Goal: Information Seeking & Learning: Learn about a topic

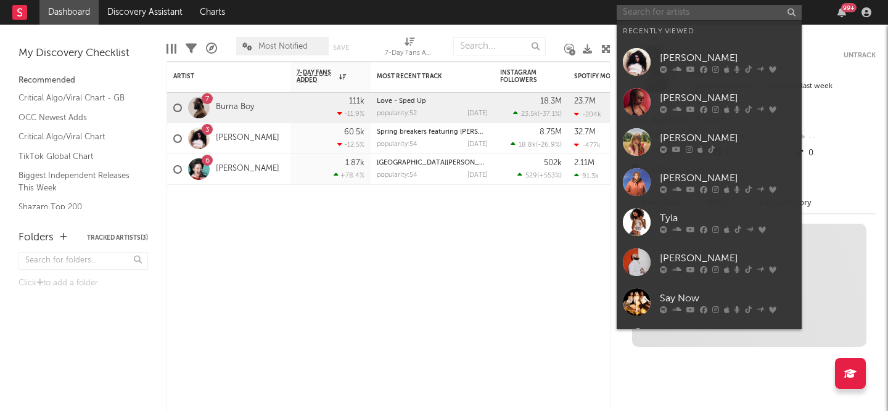
click at [647, 14] on input "text" at bounding box center [708, 12] width 185 height 15
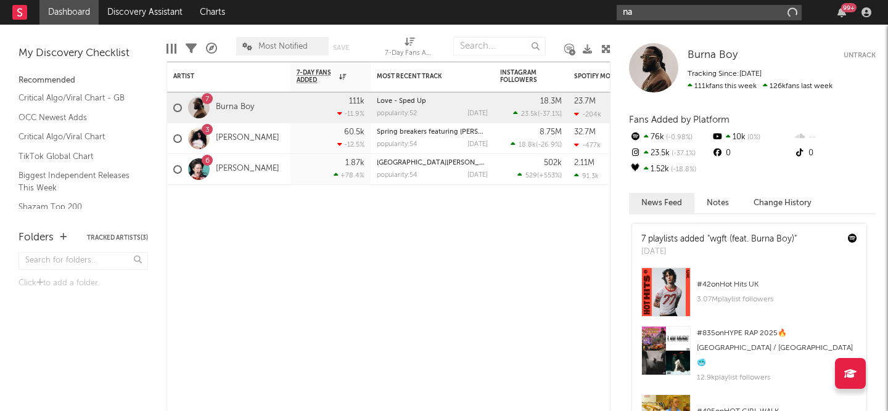
type input "n"
type input "[PERSON_NAME]"
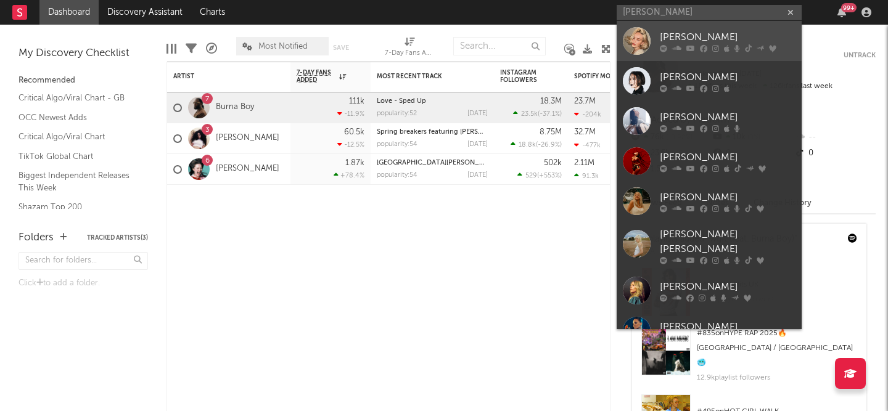
click at [634, 43] on div at bounding box center [637, 41] width 28 height 28
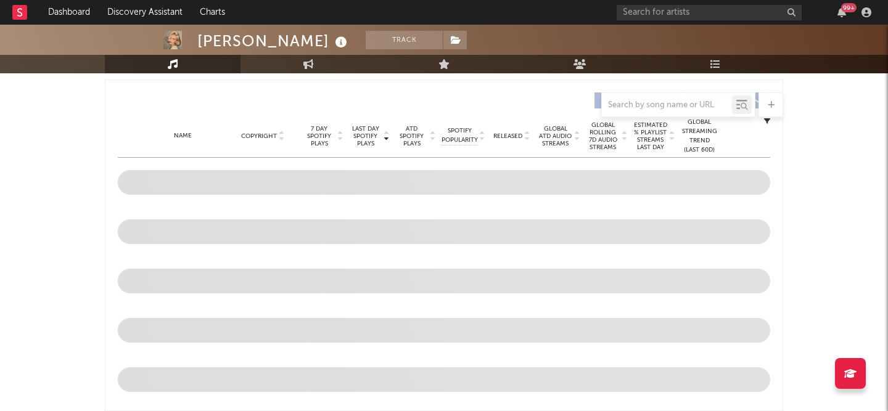
scroll to position [361, 0]
select select "6m"
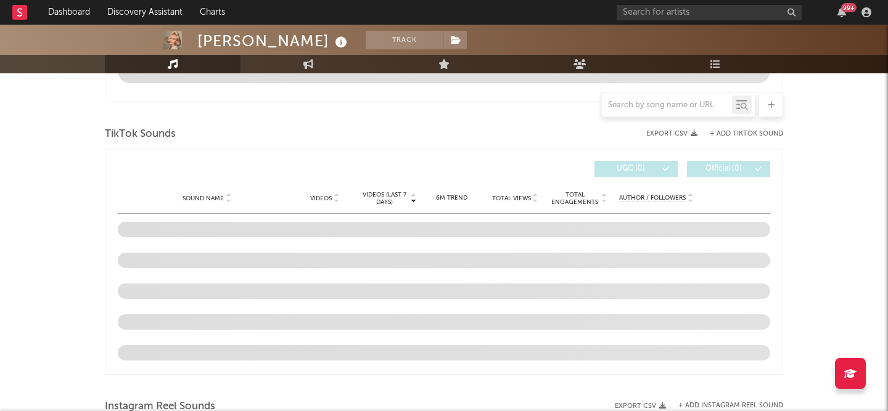
scroll to position [766, 0]
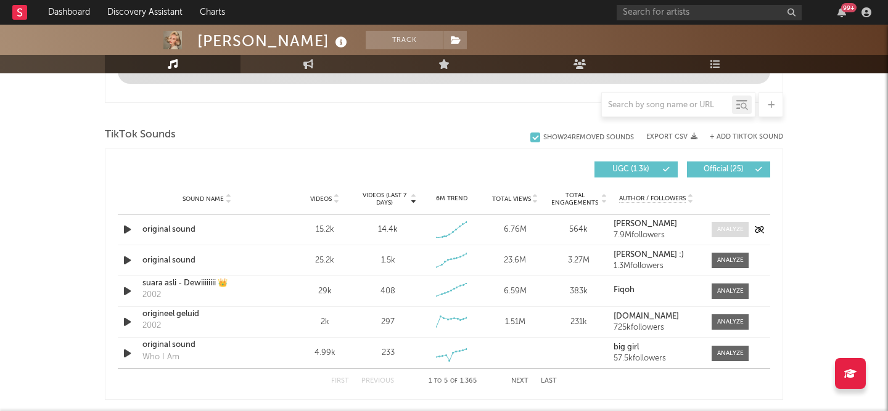
click at [718, 231] on div at bounding box center [730, 229] width 27 height 9
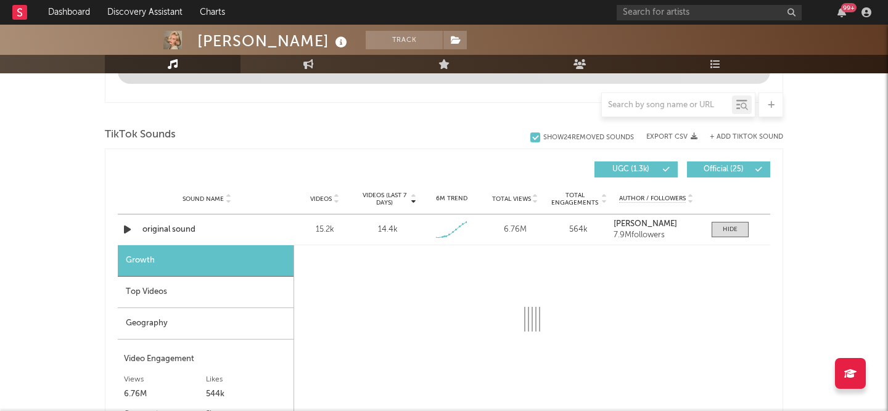
select select "1w"
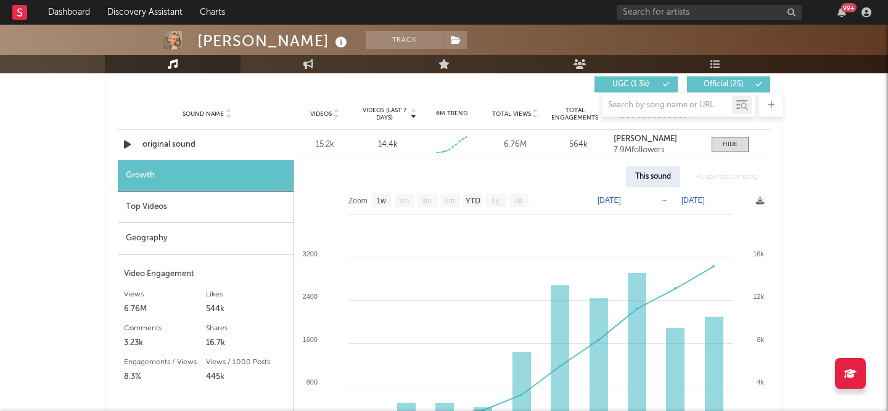
scroll to position [872, 0]
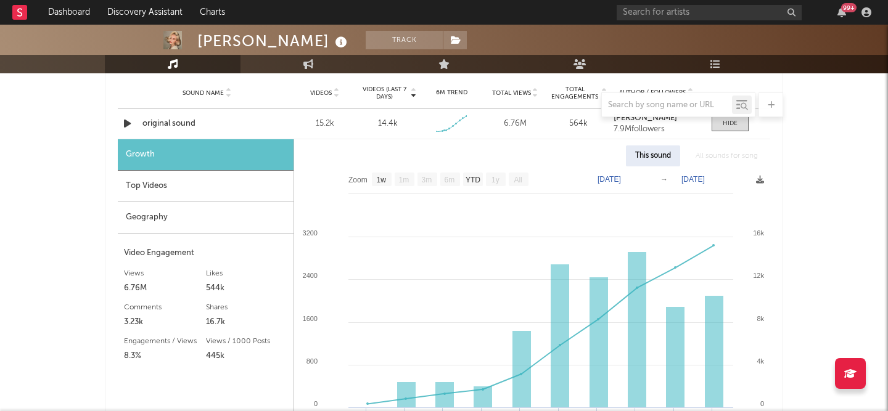
click at [203, 191] on div "Top Videos" at bounding box center [206, 186] width 176 height 31
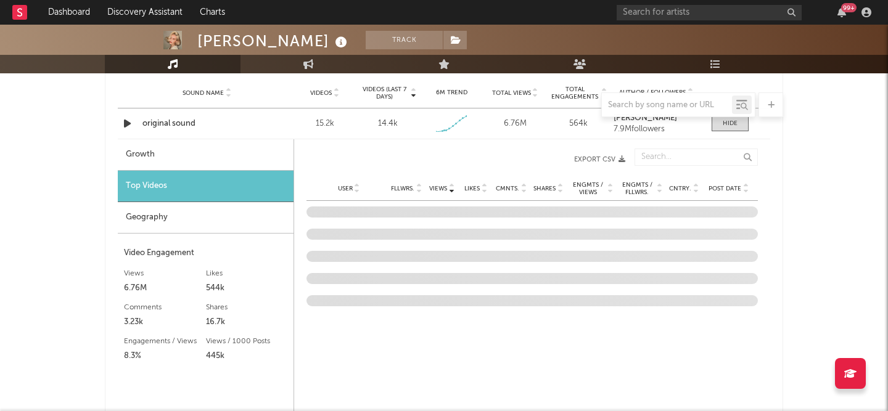
click at [206, 224] on div "Geography" at bounding box center [206, 217] width 176 height 31
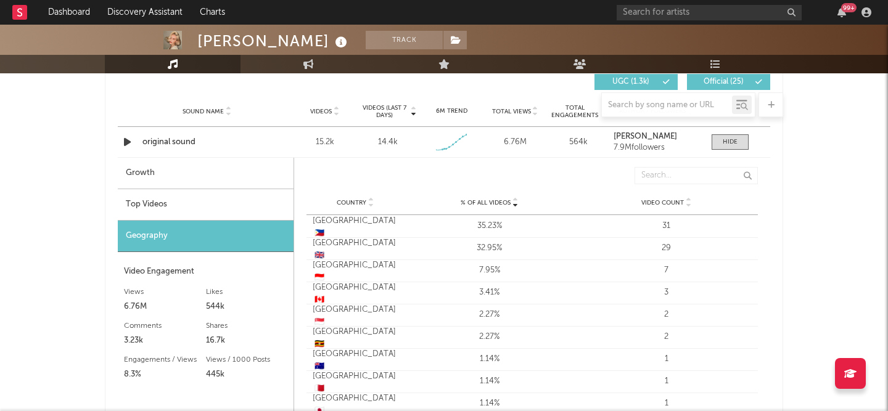
scroll to position [848, 0]
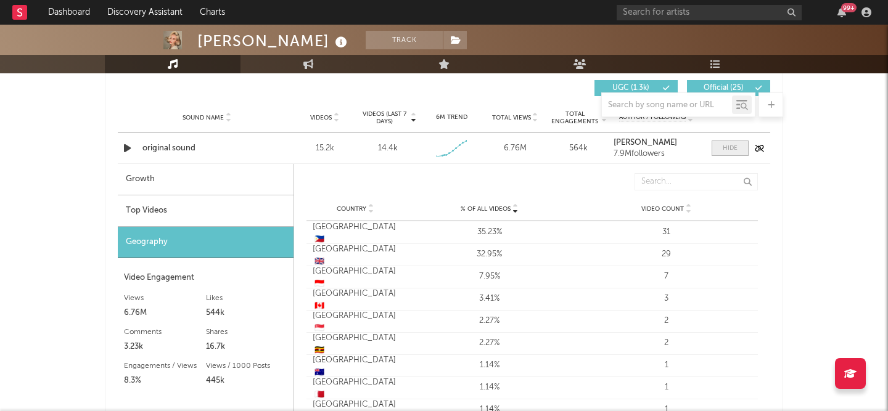
click at [724, 147] on div at bounding box center [729, 148] width 15 height 9
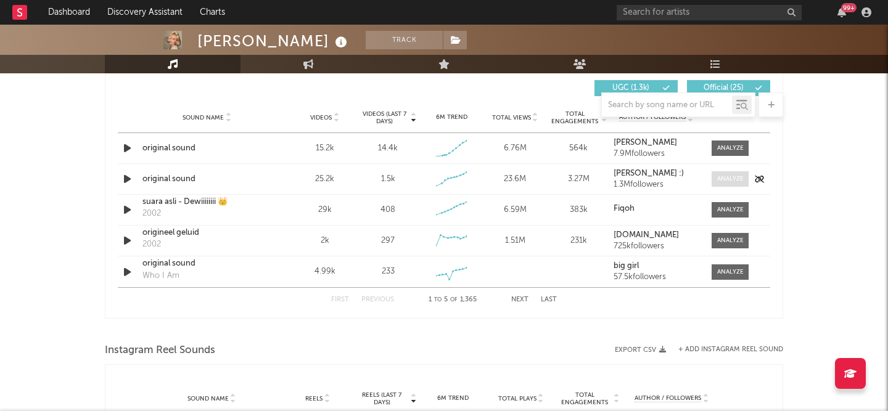
click at [717, 182] on div at bounding box center [730, 178] width 27 height 9
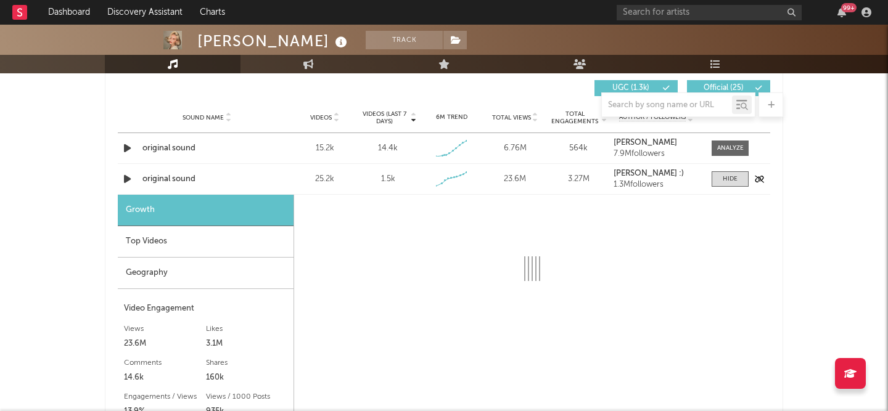
click at [174, 174] on div "original sound" at bounding box center [206, 179] width 129 height 12
select select "6m"
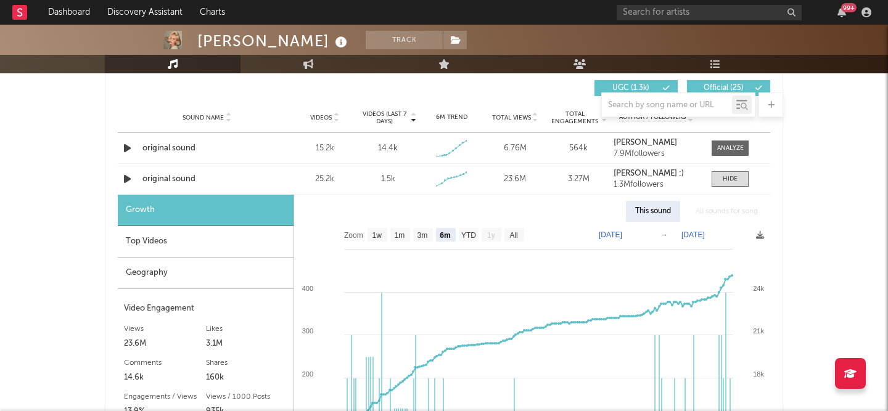
click at [200, 273] on div "Geography" at bounding box center [206, 273] width 176 height 31
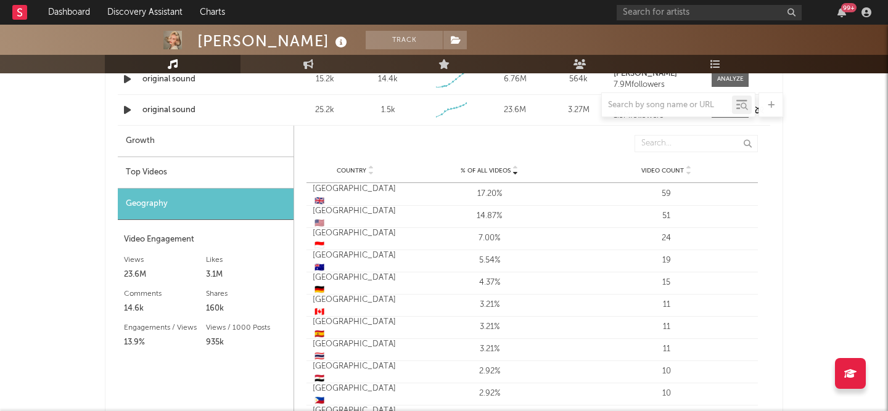
scroll to position [876, 0]
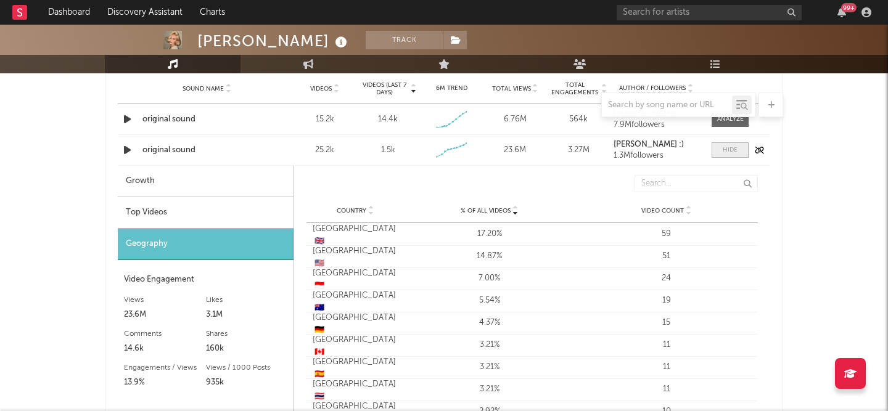
click at [732, 152] on div at bounding box center [729, 149] width 15 height 9
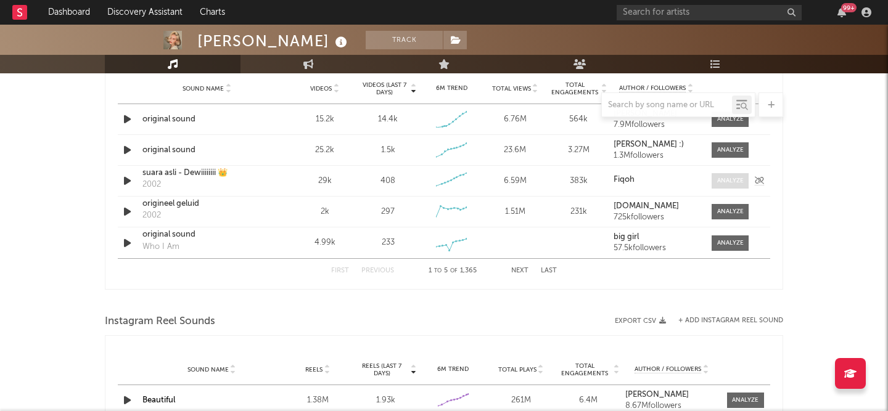
click at [725, 182] on div at bounding box center [730, 180] width 27 height 9
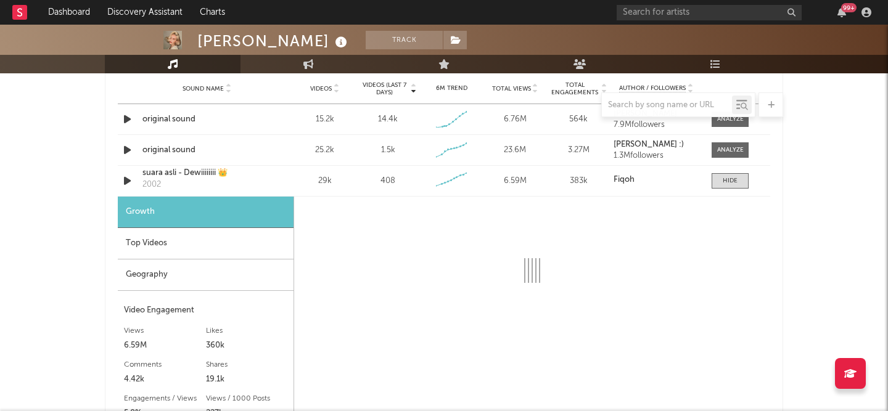
click at [163, 278] on div "Geography" at bounding box center [206, 274] width 176 height 31
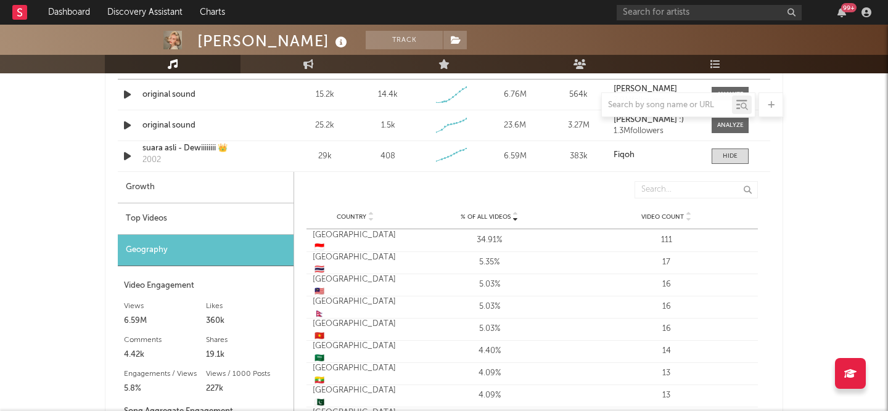
scroll to position [886, 0]
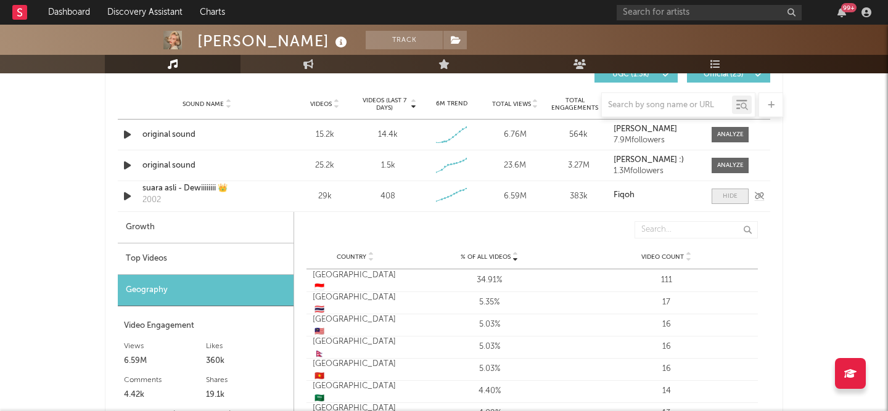
click at [738, 195] on span at bounding box center [729, 196] width 37 height 15
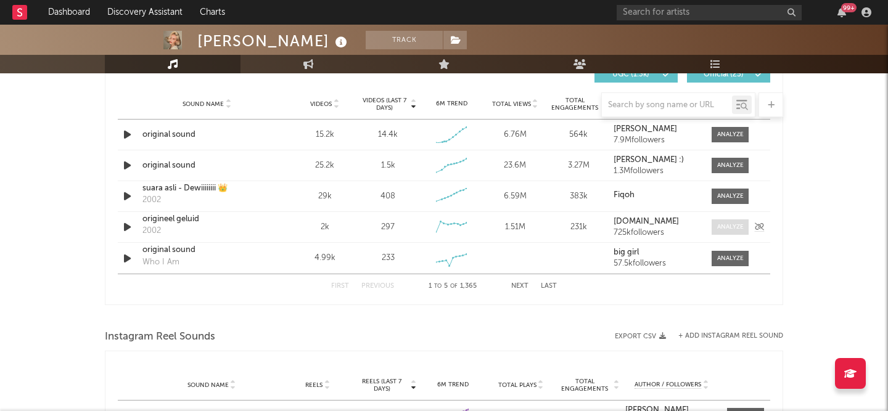
click at [735, 226] on div at bounding box center [730, 227] width 27 height 9
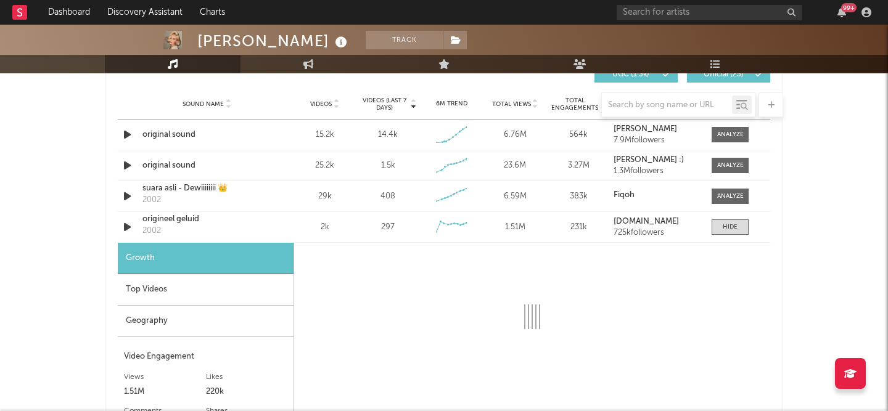
click at [215, 324] on div "Geography" at bounding box center [206, 321] width 176 height 31
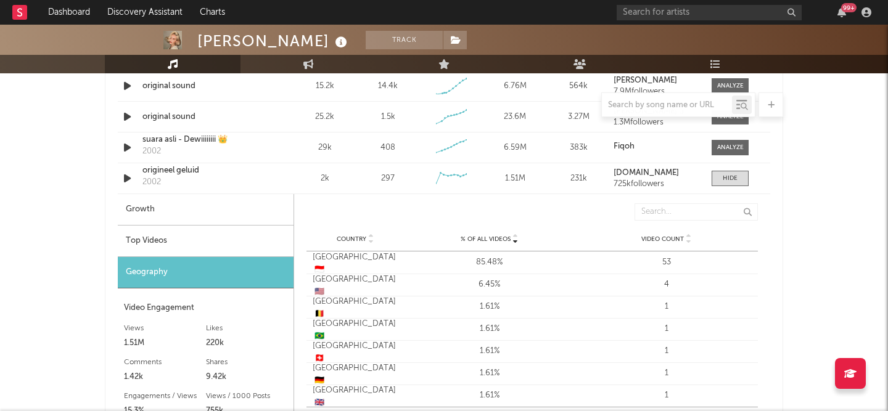
scroll to position [846, 0]
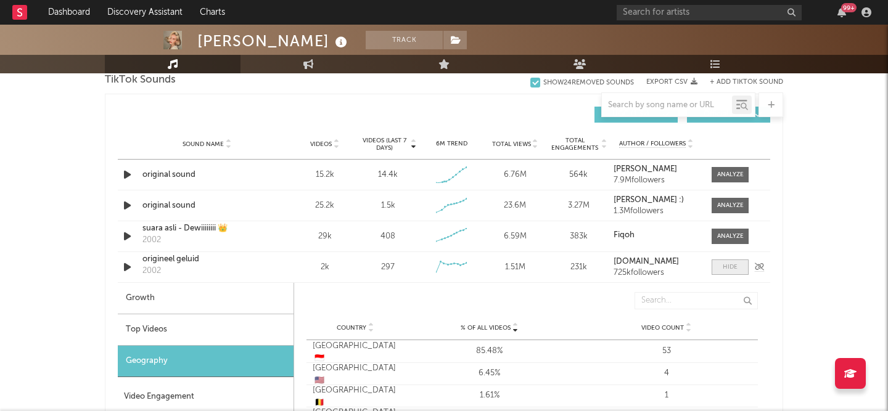
click at [726, 270] on div at bounding box center [729, 267] width 15 height 9
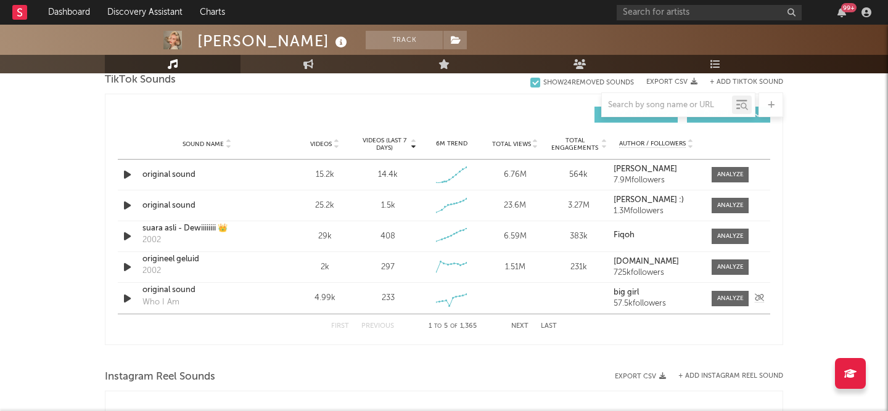
click at [722, 306] on div "Sound Name original sound Who I Am Videos 4.99k Videos (last 7 days) 233 Weekly…" at bounding box center [444, 298] width 652 height 31
click at [716, 296] on span at bounding box center [729, 298] width 37 height 15
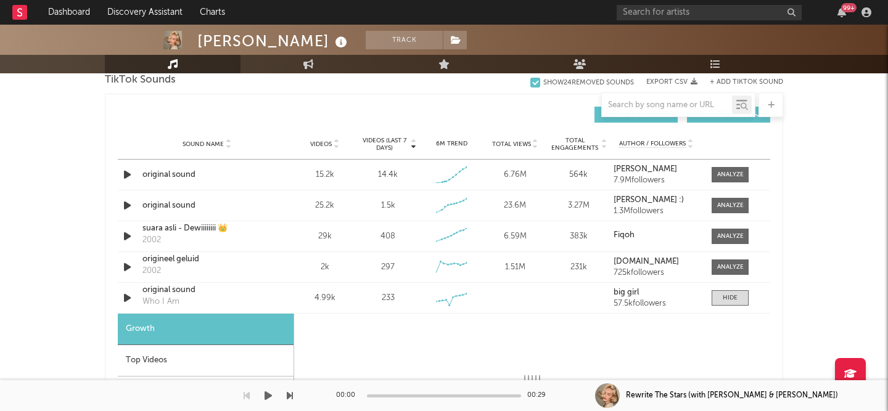
click at [215, 397] on div at bounding box center [146, 395] width 293 height 31
select select "1w"
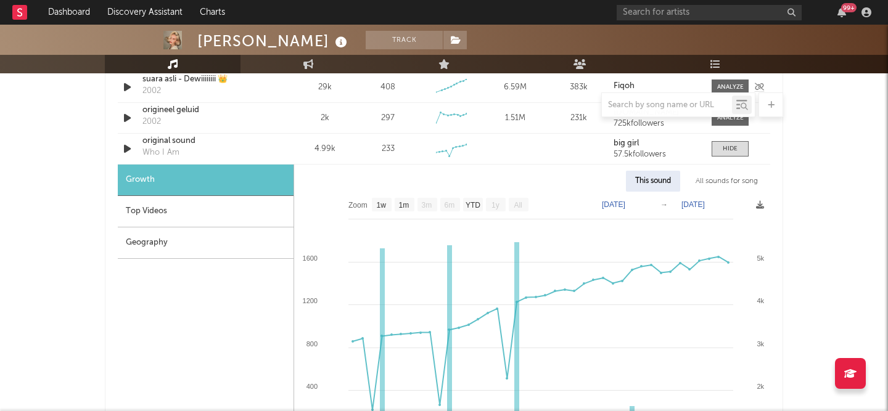
scroll to position [941, 0]
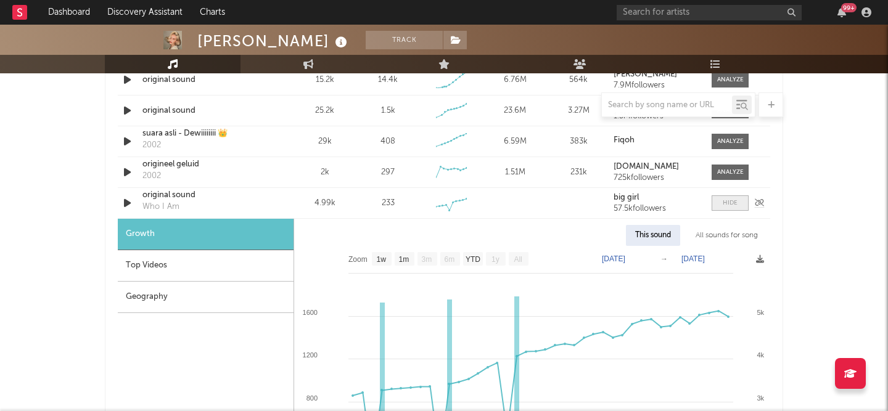
click at [731, 206] on div at bounding box center [729, 202] width 15 height 9
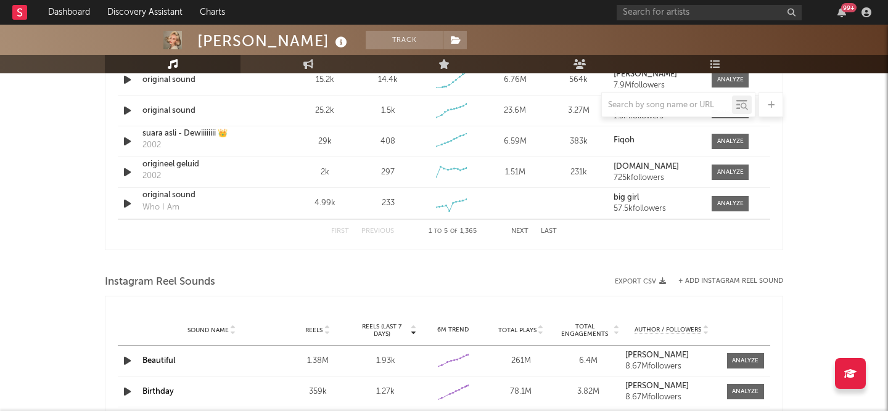
click at [521, 228] on button "Next" at bounding box center [519, 231] width 17 height 7
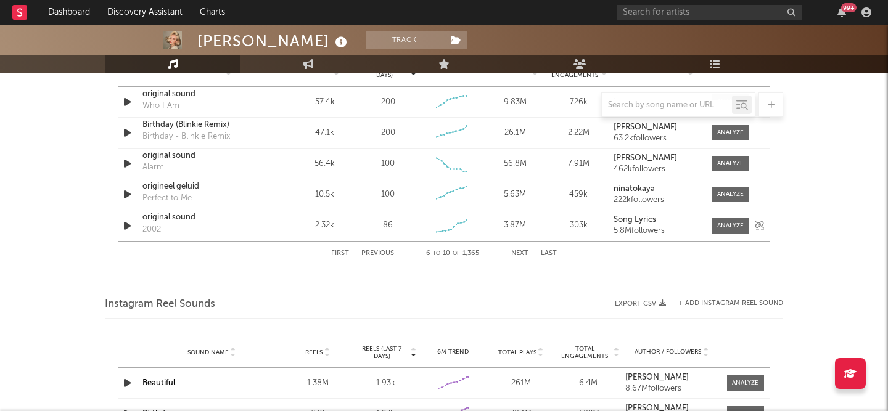
scroll to position [795, 0]
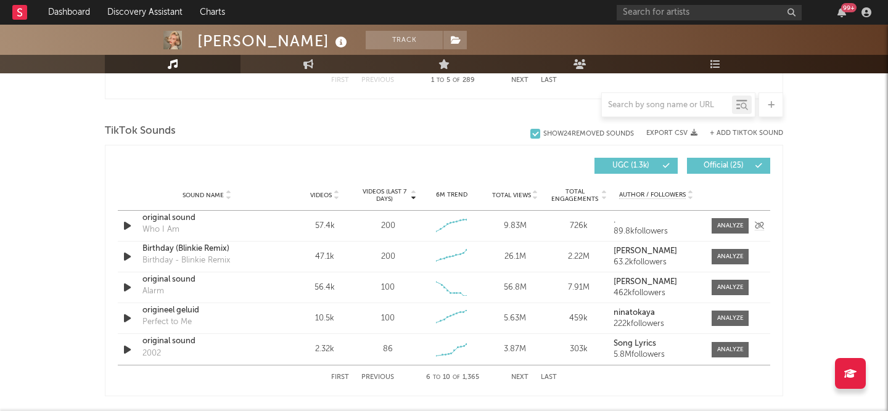
click at [748, 224] on div at bounding box center [726, 225] width 49 height 15
click at [732, 224] on div at bounding box center [730, 225] width 27 height 9
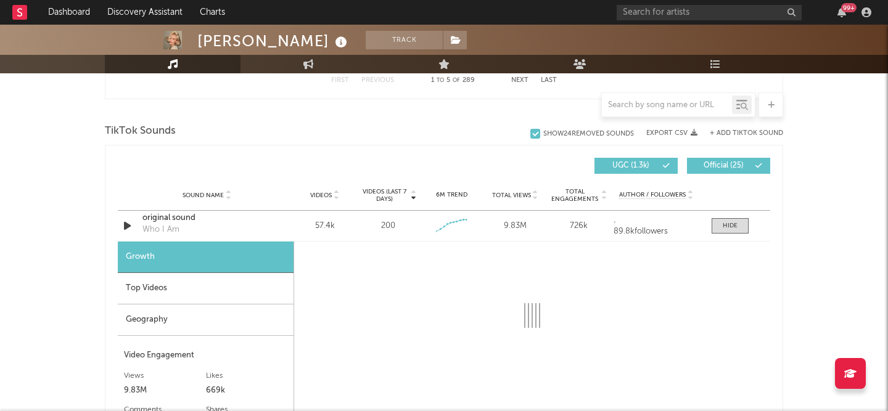
click at [188, 324] on div "Geography" at bounding box center [206, 319] width 176 height 31
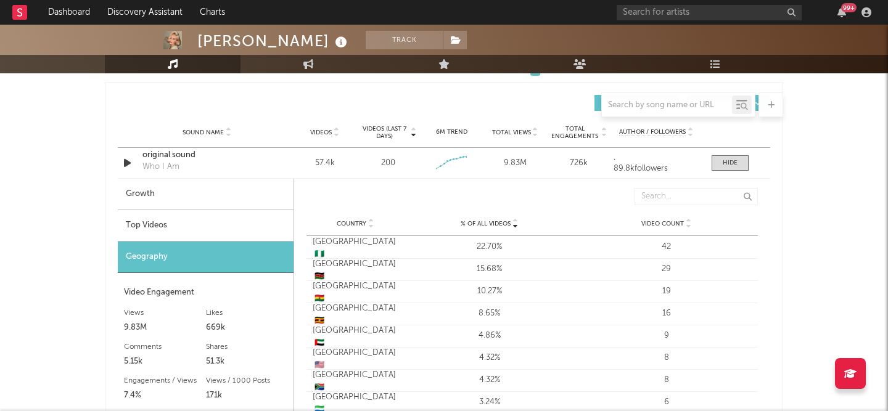
scroll to position [859, 0]
click at [734, 165] on div at bounding box center [729, 161] width 15 height 9
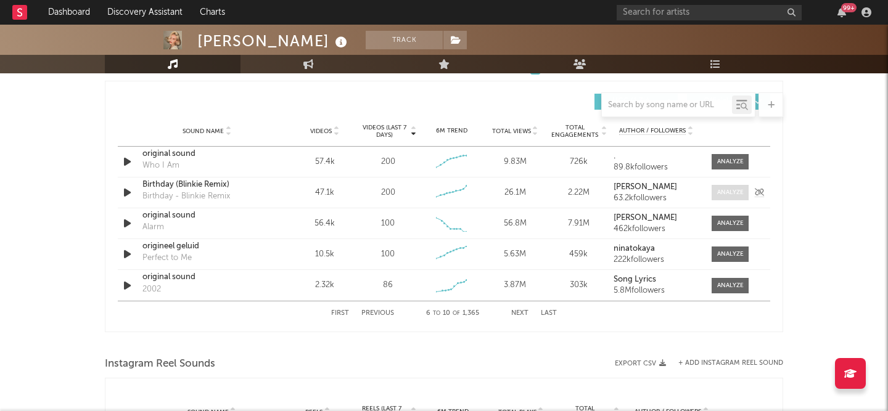
click at [730, 197] on span at bounding box center [729, 192] width 37 height 15
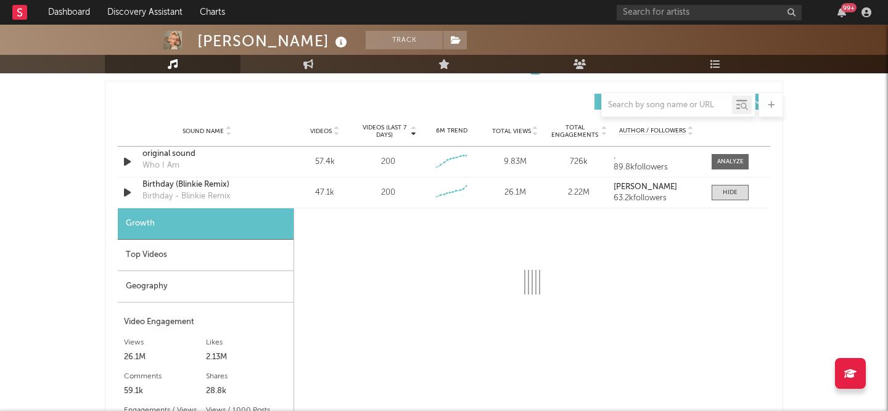
click at [217, 280] on div "Geography" at bounding box center [206, 286] width 176 height 31
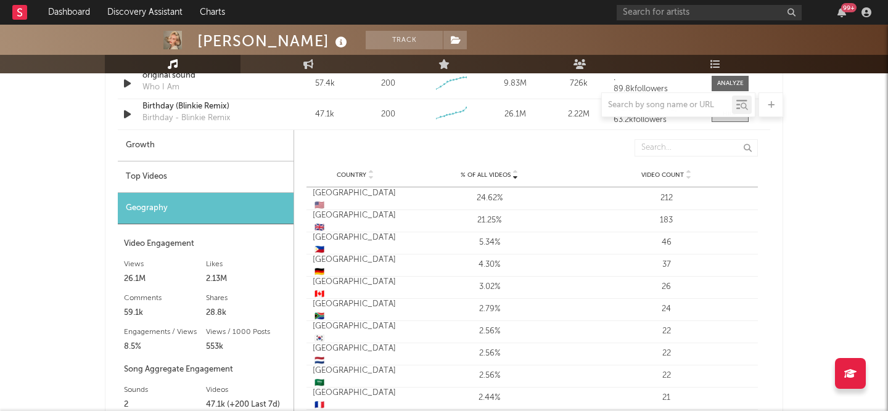
scroll to position [839, 0]
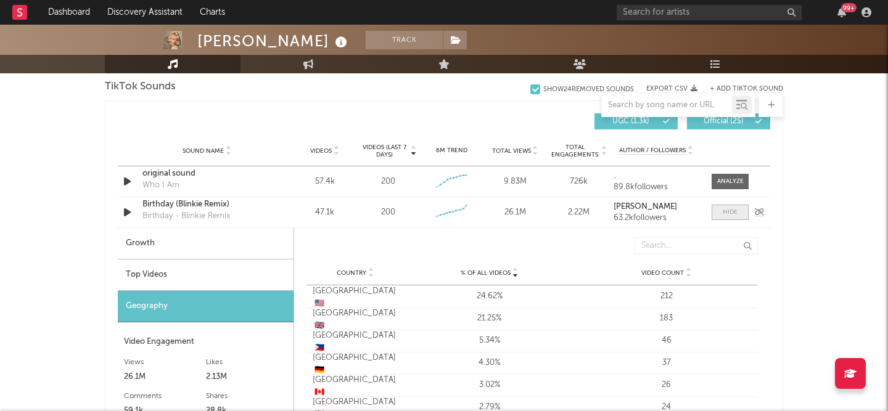
click at [738, 213] on span at bounding box center [729, 212] width 37 height 15
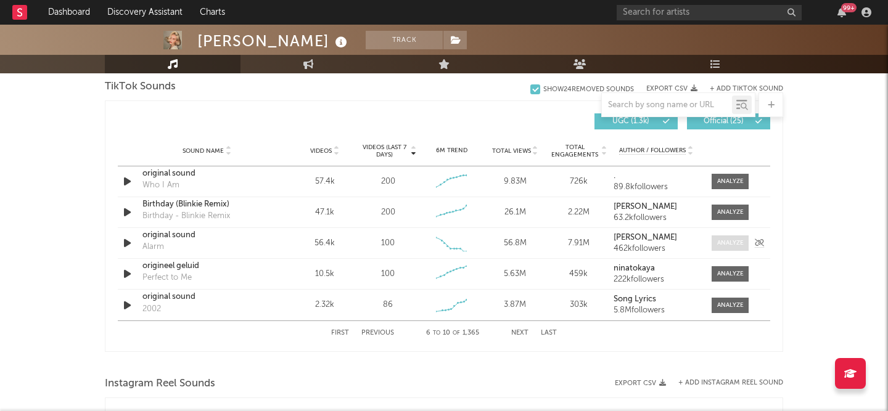
click at [738, 242] on div at bounding box center [730, 243] width 27 height 9
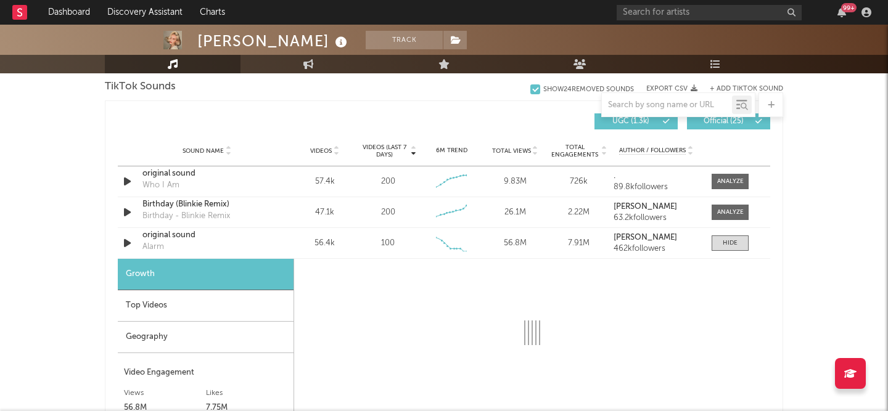
click at [184, 336] on div "Geography" at bounding box center [206, 337] width 176 height 31
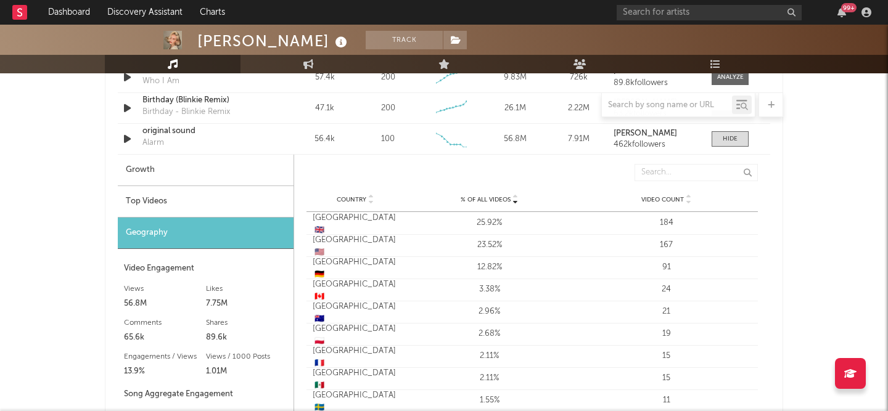
scroll to position [891, 0]
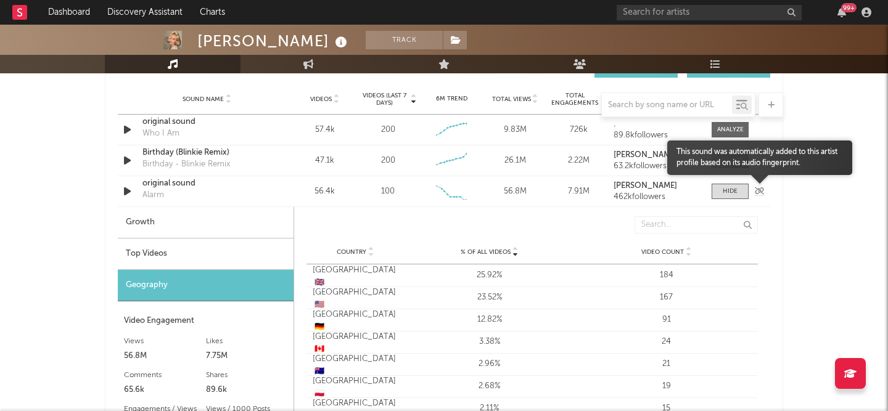
click at [756, 192] on icon at bounding box center [758, 190] width 9 height 7
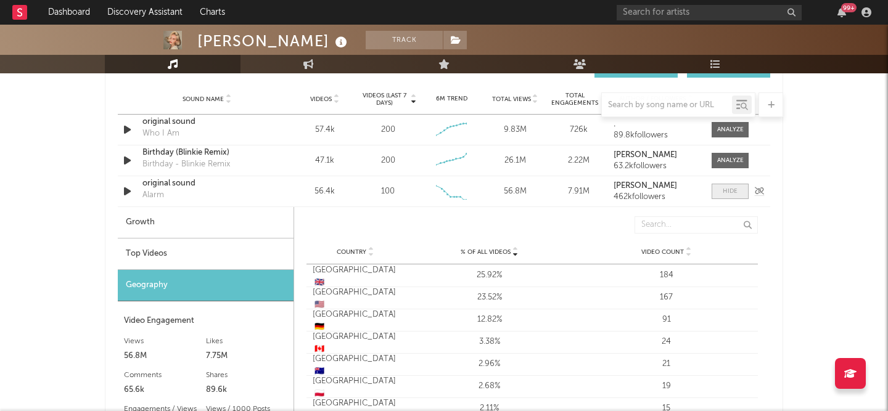
click at [734, 192] on div at bounding box center [729, 191] width 15 height 9
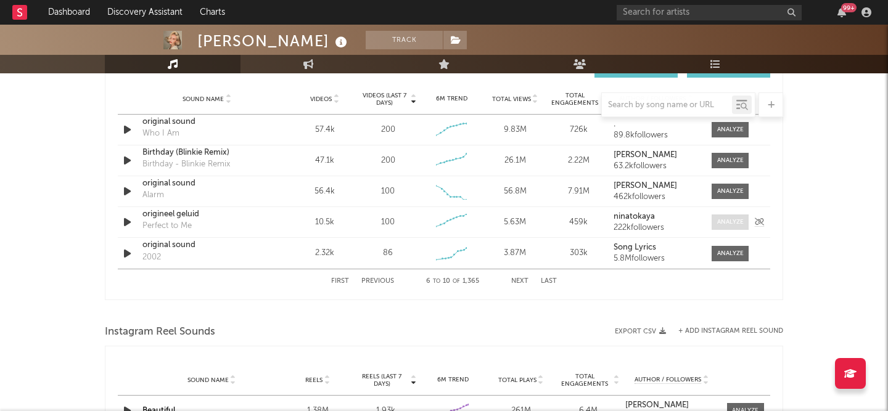
click at [733, 222] on div at bounding box center [730, 222] width 27 height 9
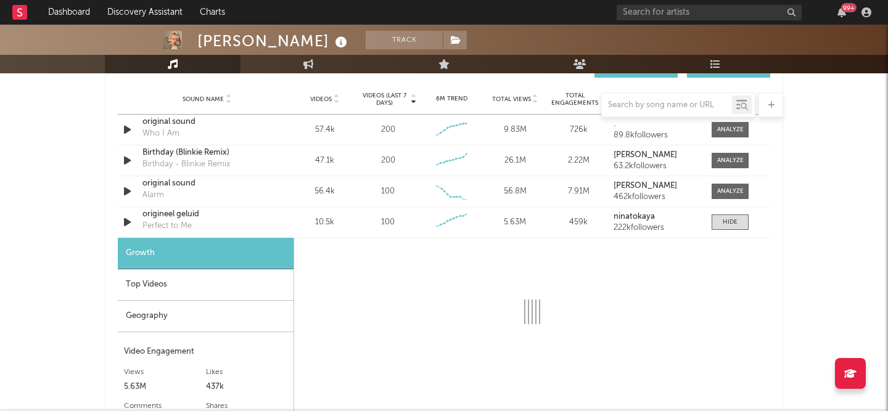
click at [178, 319] on div "Geography" at bounding box center [206, 316] width 176 height 31
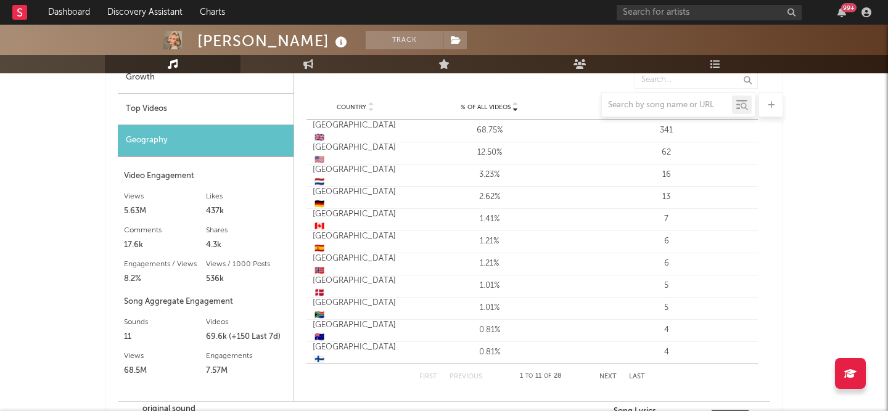
scroll to position [966, 0]
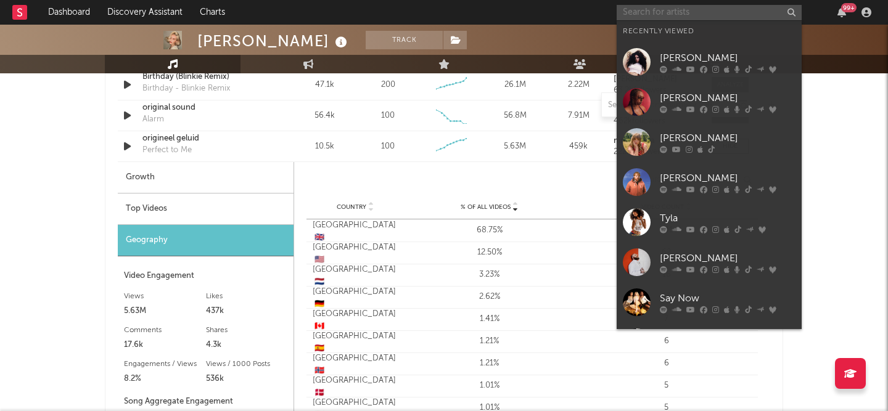
click at [637, 14] on input "text" at bounding box center [708, 12] width 185 height 15
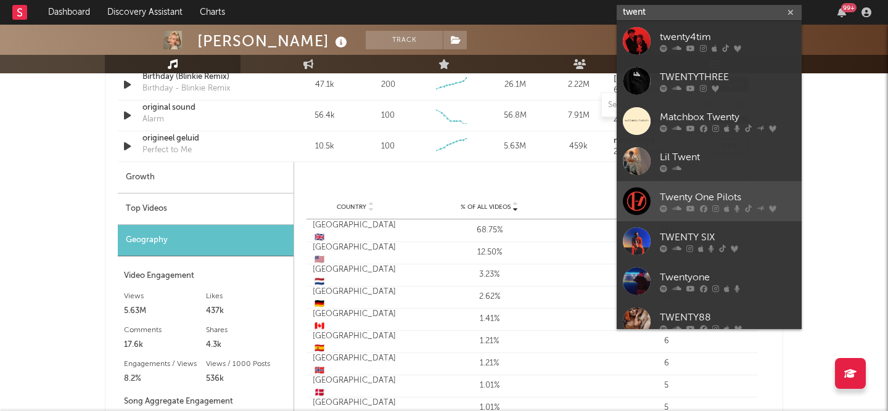
type input "twent"
click at [639, 196] on div at bounding box center [637, 201] width 28 height 28
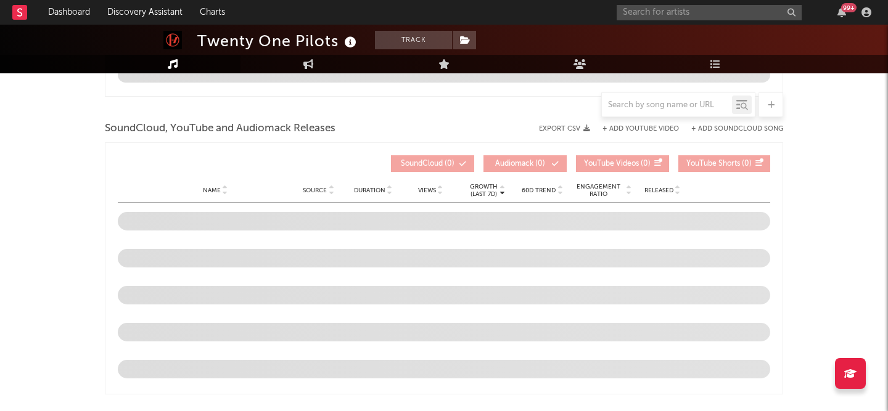
scroll to position [1301, 0]
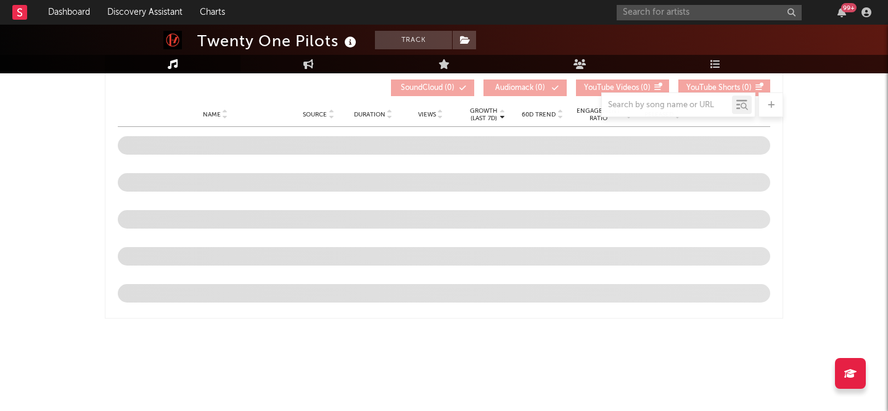
select select "6m"
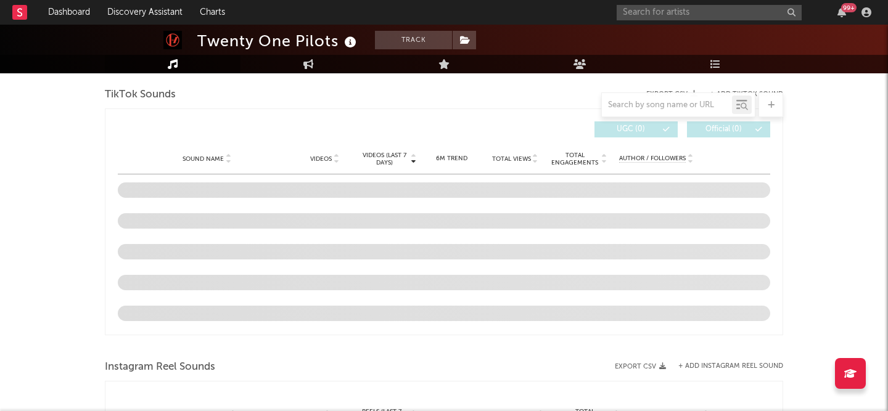
scroll to position [809, 0]
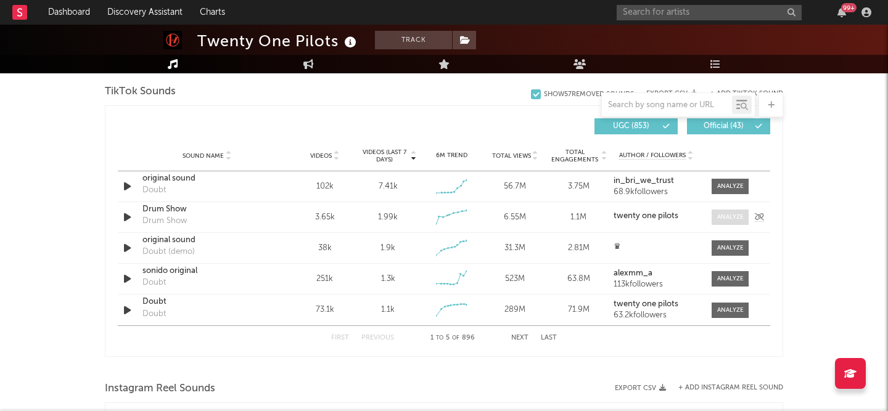
click at [737, 214] on div at bounding box center [730, 217] width 27 height 9
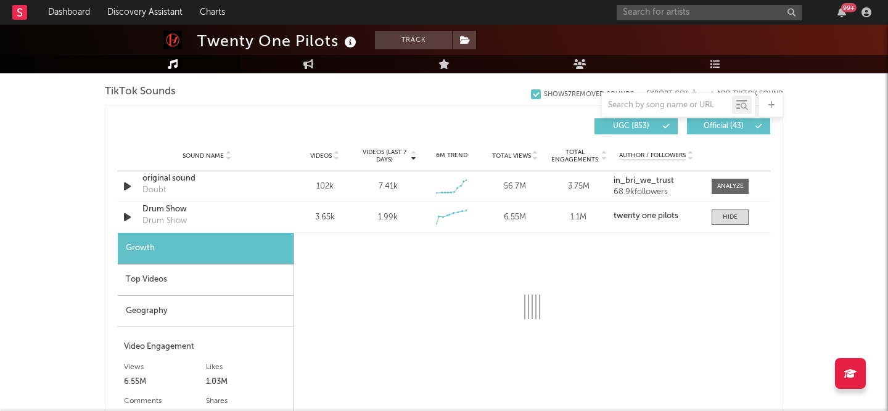
select select "1w"
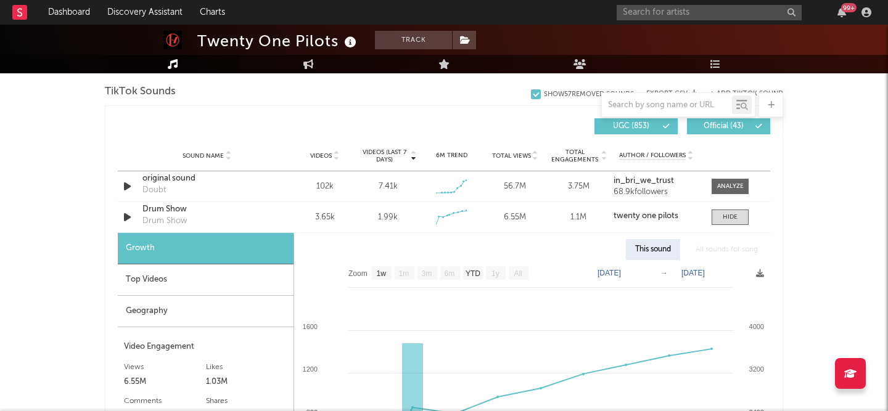
click at [210, 296] on div "Top Videos" at bounding box center [206, 279] width 176 height 31
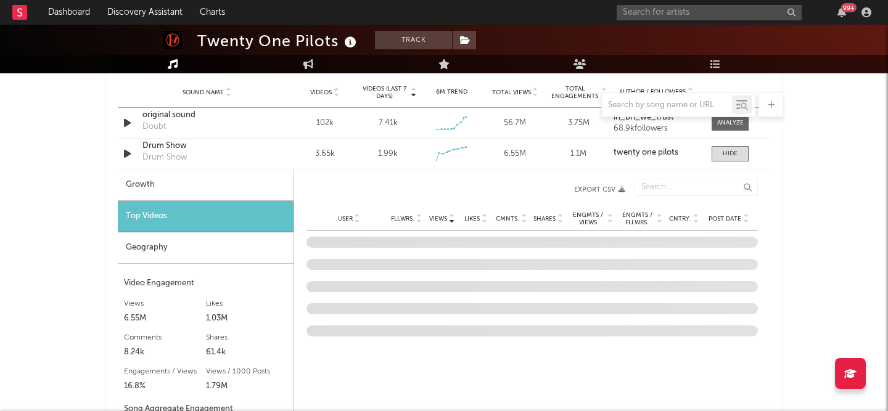
scroll to position [908, 0]
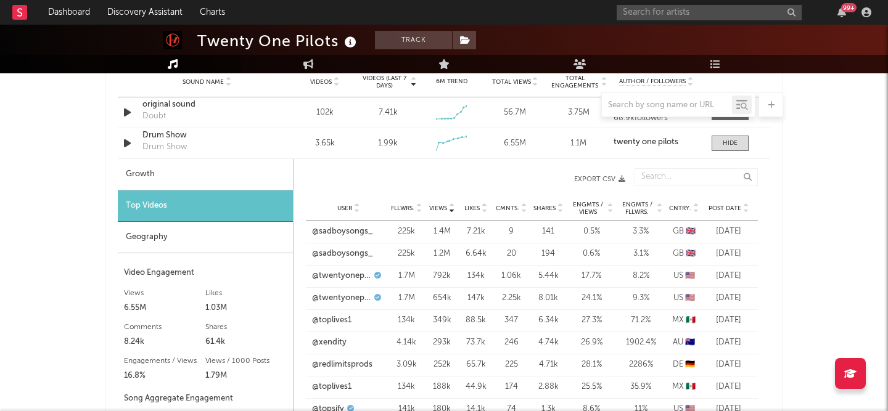
click at [217, 234] on div "Geography" at bounding box center [205, 237] width 175 height 31
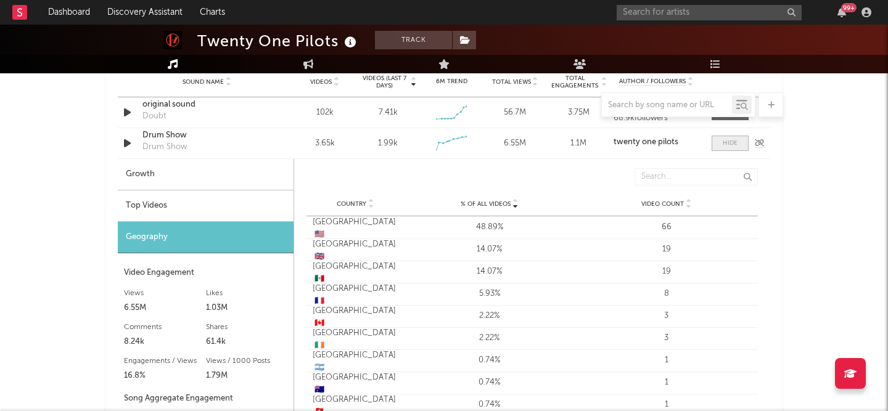
click at [735, 145] on div at bounding box center [729, 143] width 15 height 9
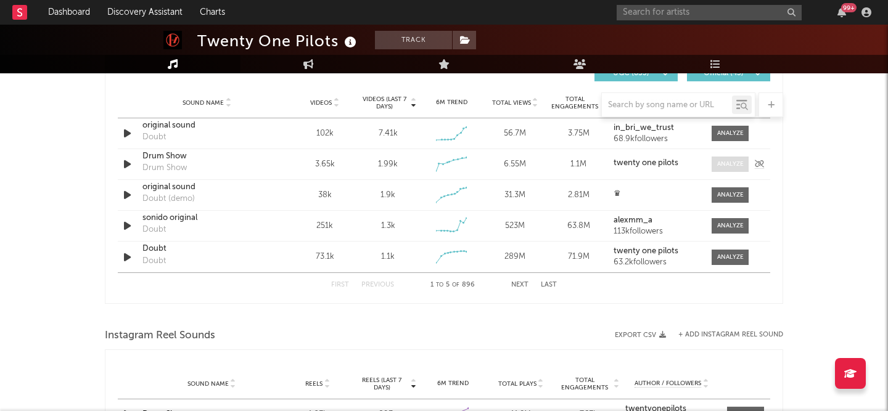
scroll to position [885, 0]
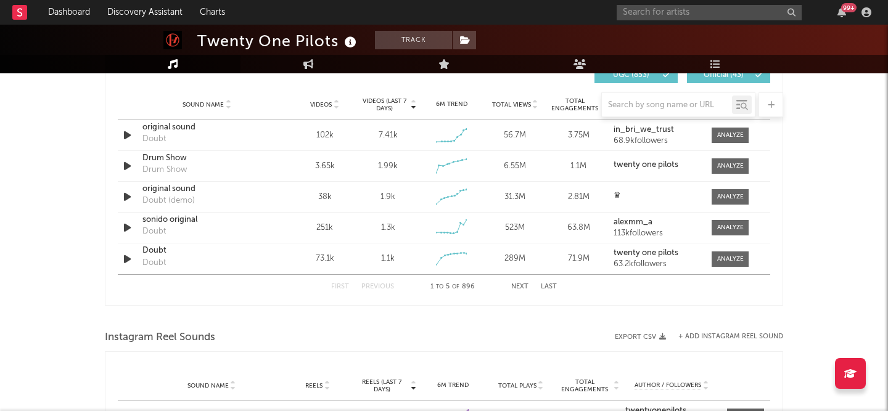
click at [520, 288] on button "Next" at bounding box center [519, 287] width 17 height 7
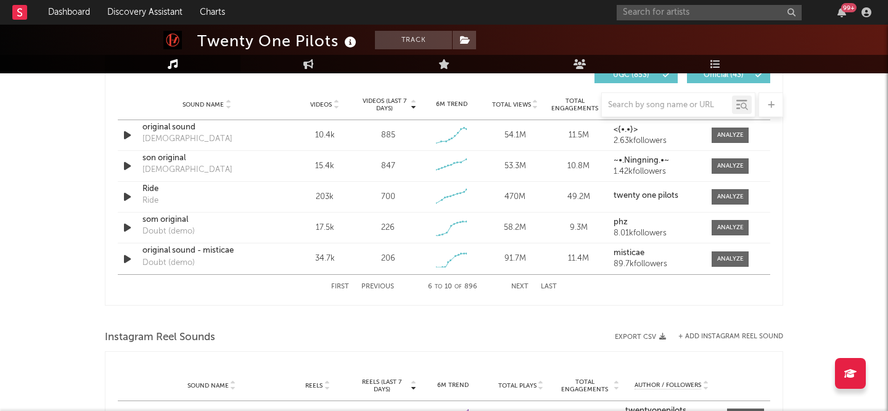
click at [521, 288] on button "Next" at bounding box center [519, 287] width 17 height 7
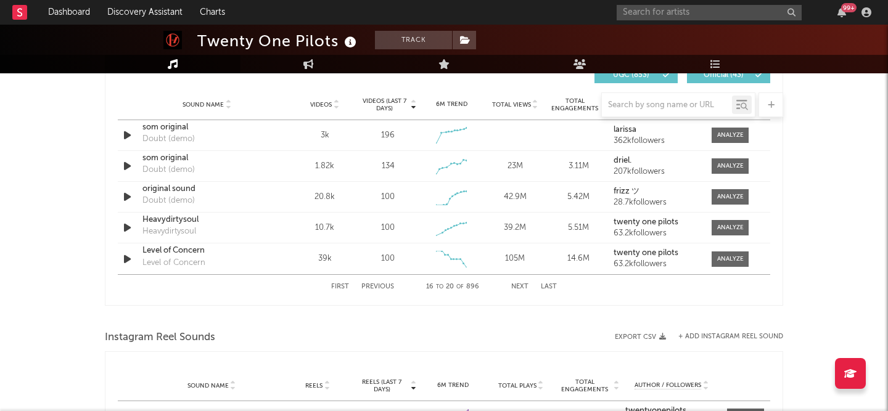
click at [342, 288] on button "First" at bounding box center [340, 287] width 18 height 7
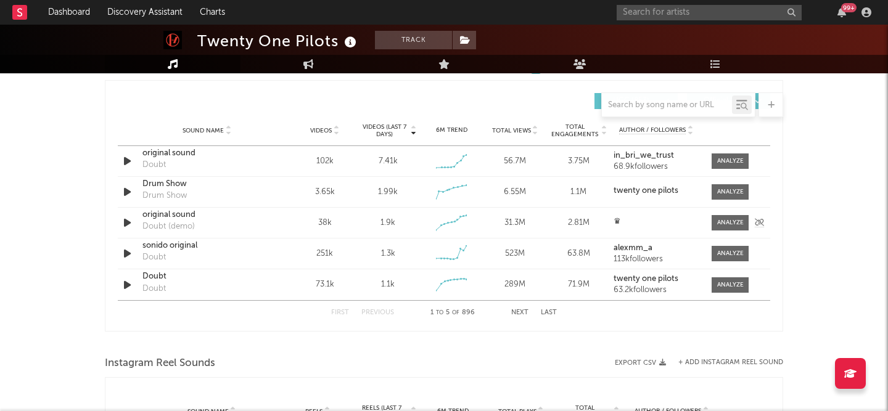
scroll to position [858, 0]
click at [629, 104] on input "text" at bounding box center [667, 105] width 130 height 10
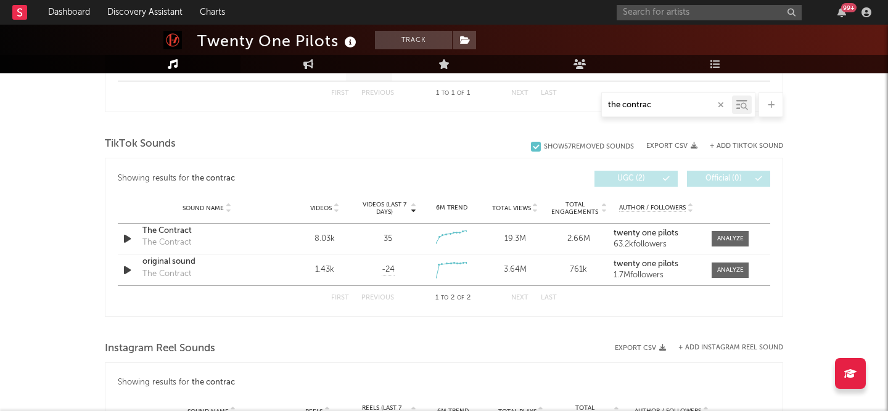
scroll to position [583, 0]
type input "the contrac"
click at [735, 238] on div at bounding box center [730, 239] width 27 height 9
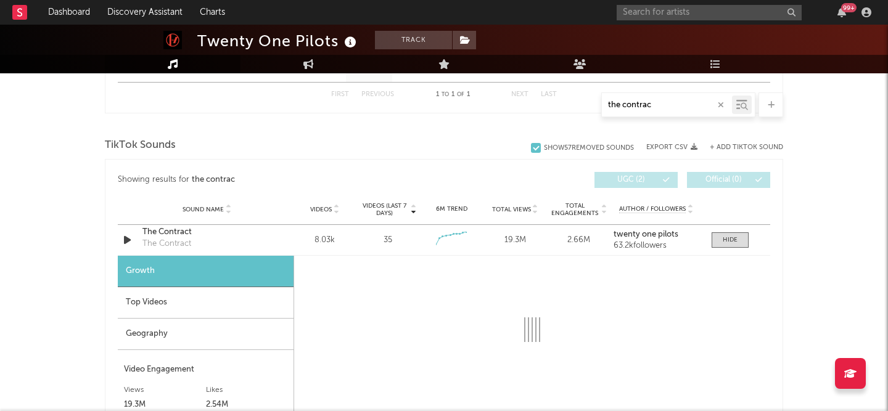
click at [190, 303] on div "Top Videos" at bounding box center [206, 302] width 176 height 31
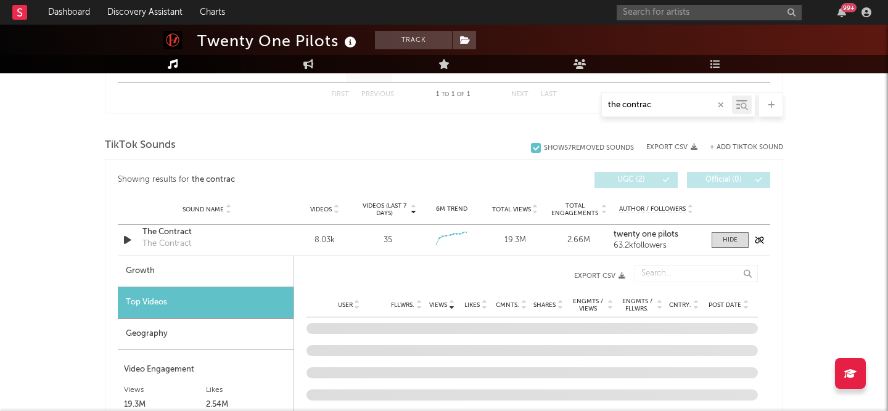
scroll to position [655, 0]
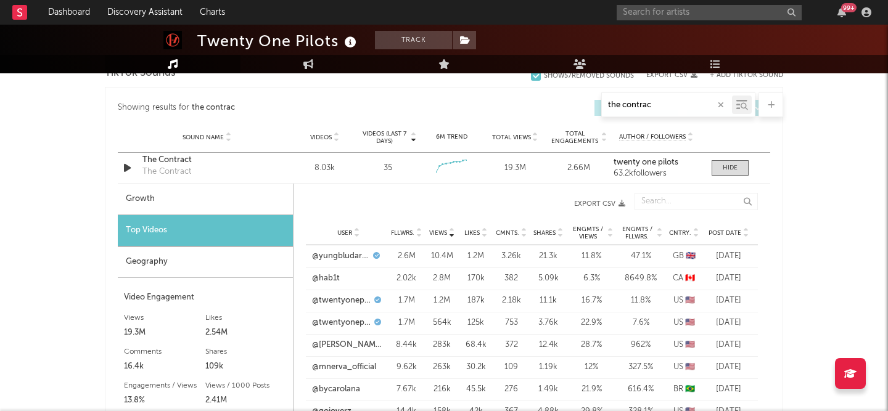
click at [251, 254] on div "Geography" at bounding box center [205, 262] width 175 height 31
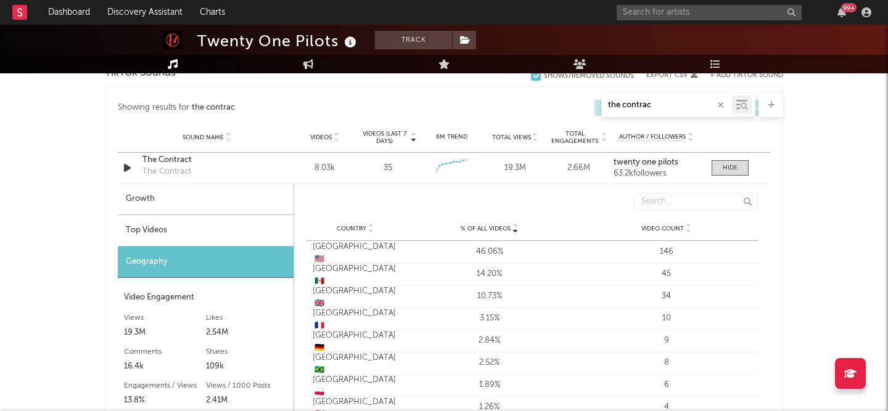
scroll to position [665, 0]
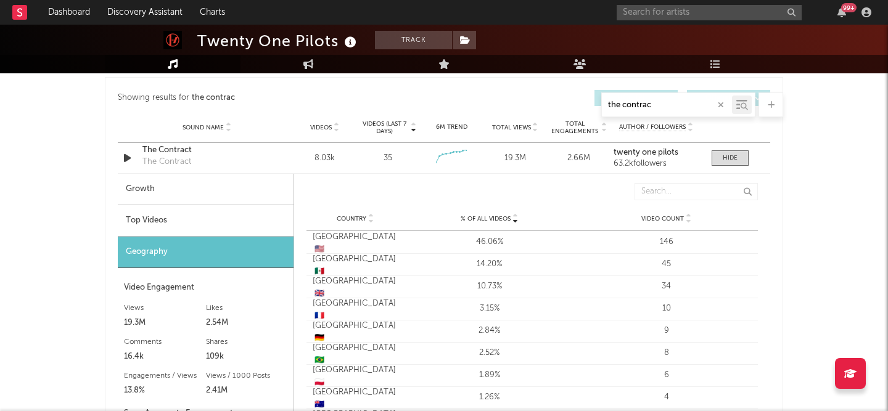
click at [218, 226] on div "Top Videos" at bounding box center [206, 220] width 176 height 31
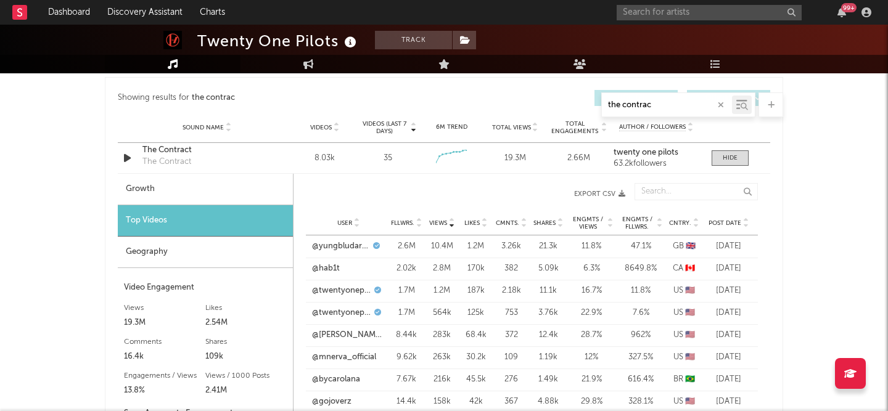
click at [229, 190] on div "Growth" at bounding box center [205, 189] width 175 height 31
select select "1w"
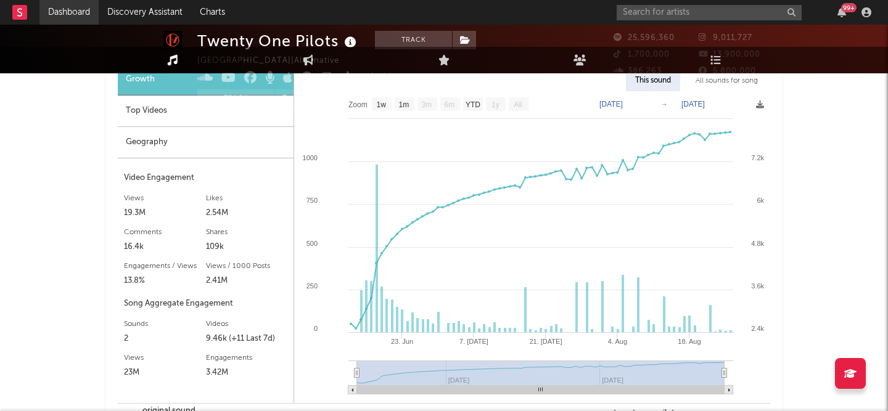
scroll to position [17, 0]
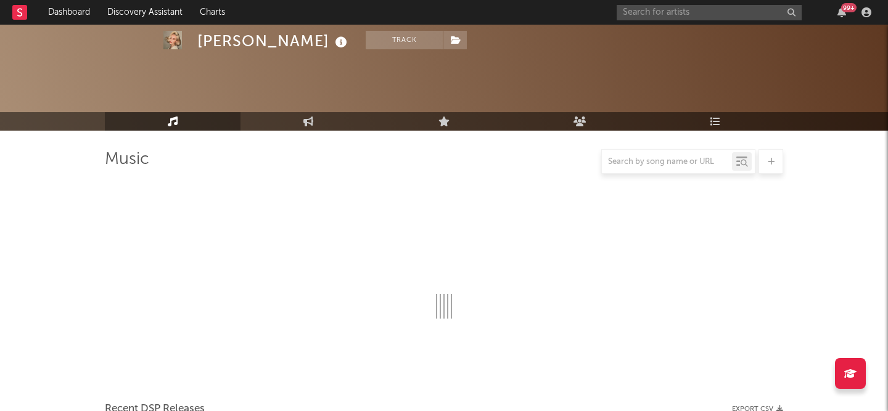
scroll to position [966, 0]
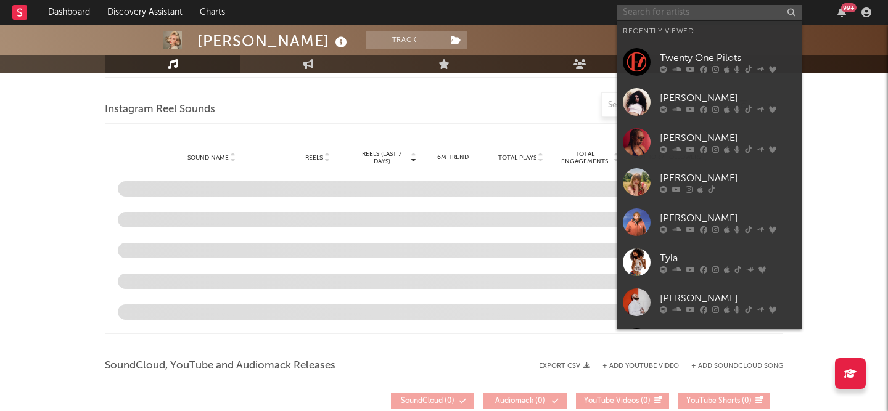
click at [670, 12] on input "text" at bounding box center [708, 12] width 185 height 15
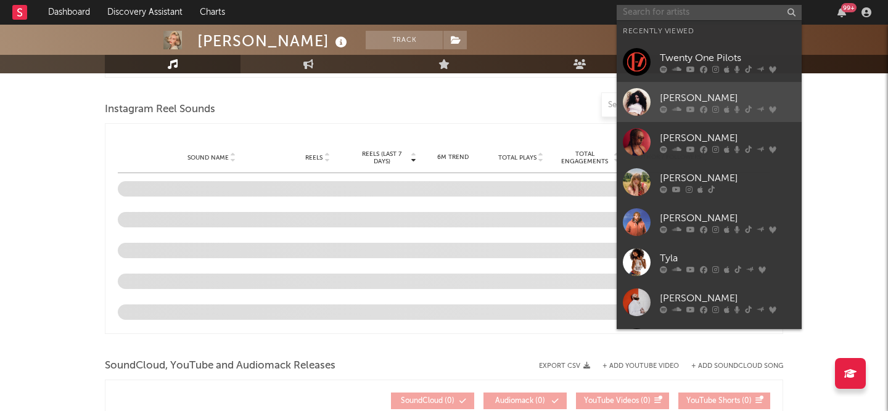
select select "6m"
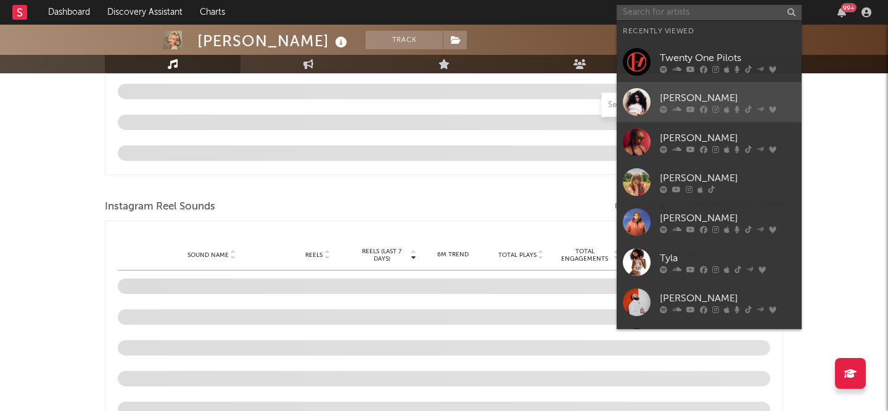
scroll to position [1064, 0]
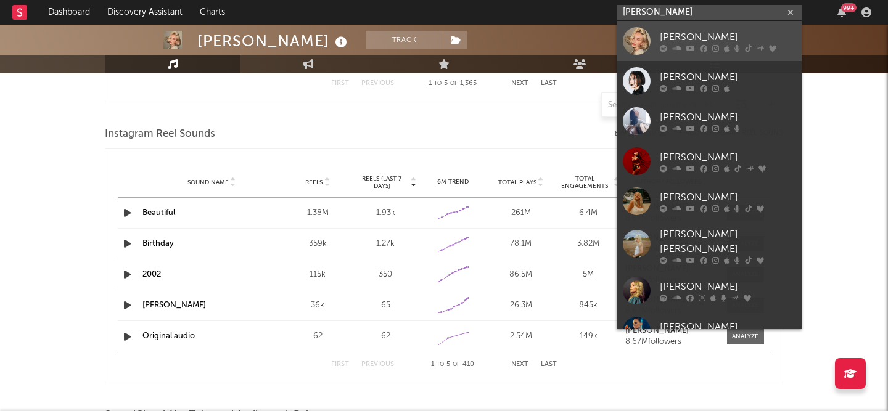
type input "[PERSON_NAME]"
click at [632, 42] on div at bounding box center [637, 41] width 28 height 28
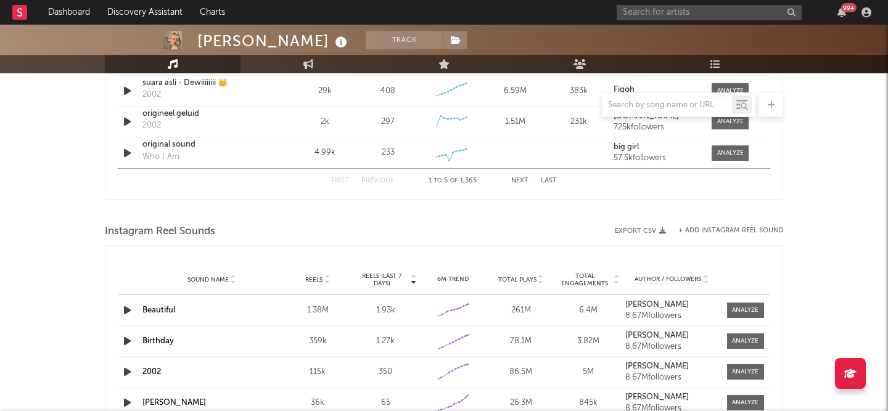
scroll to position [811, 0]
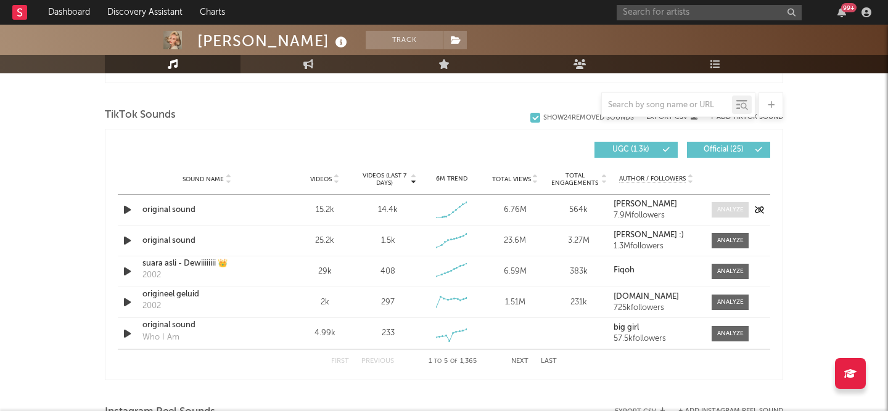
click at [733, 213] on div at bounding box center [730, 209] width 27 height 9
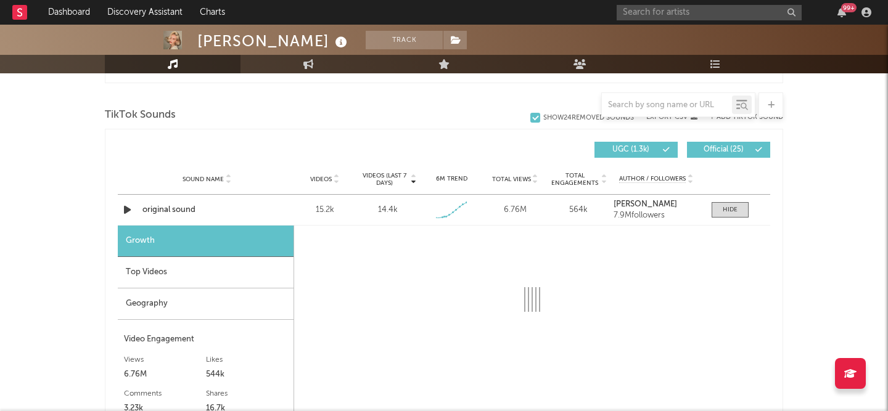
select select "1w"
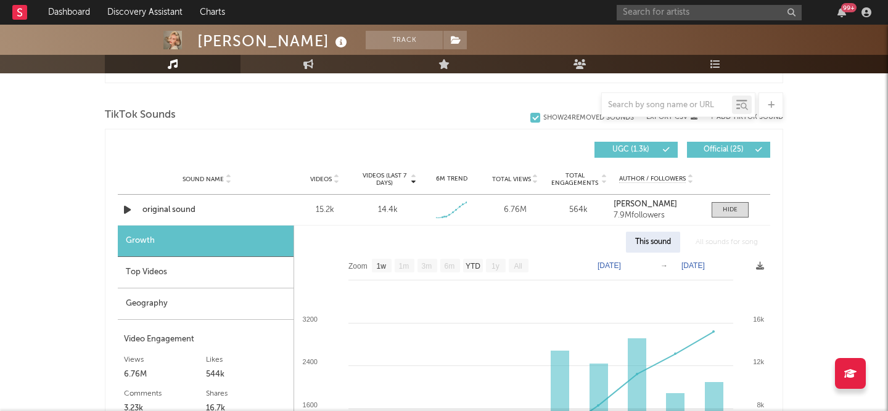
click at [266, 271] on div "Top Videos" at bounding box center [206, 272] width 176 height 31
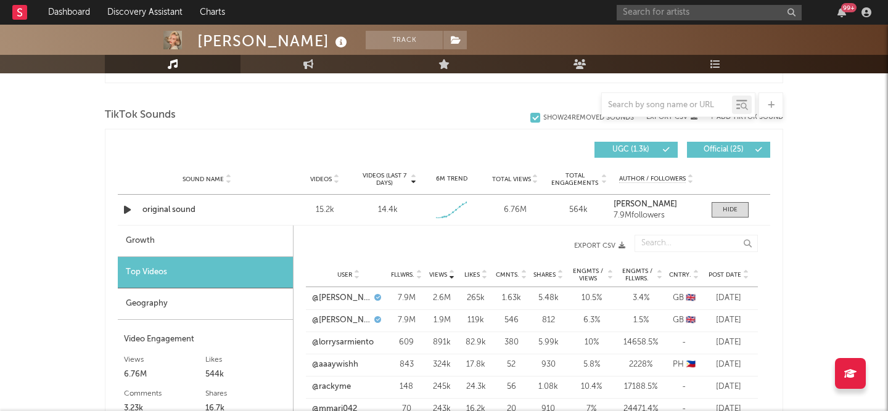
click at [258, 305] on div "Geography" at bounding box center [205, 303] width 175 height 31
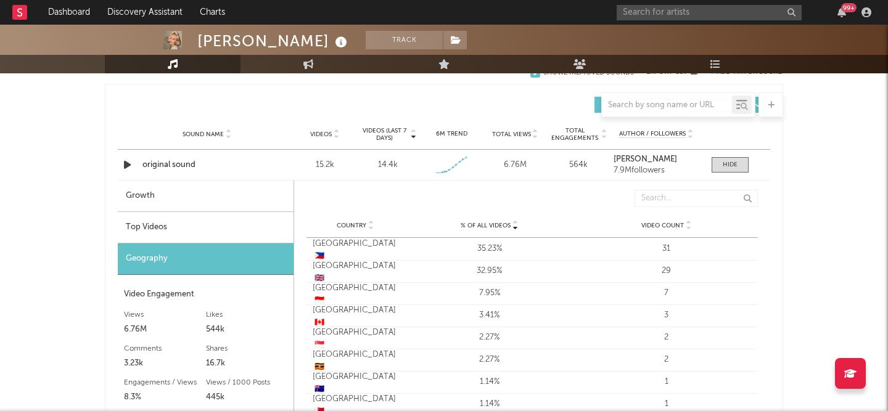
scroll to position [864, 0]
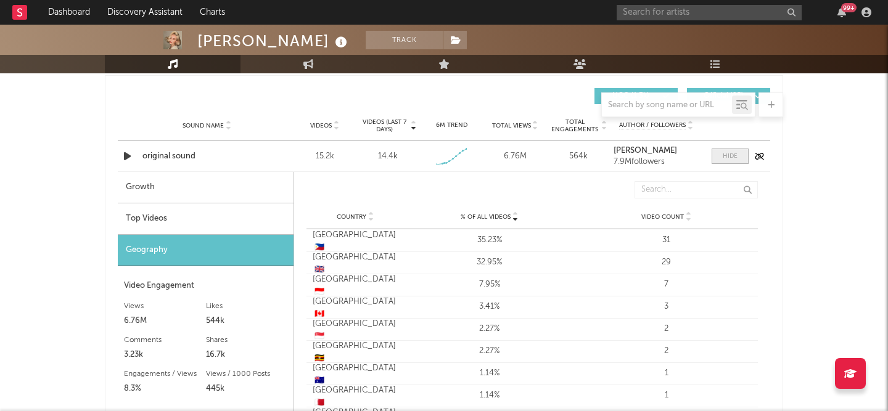
click at [737, 158] on span at bounding box center [729, 156] width 37 height 15
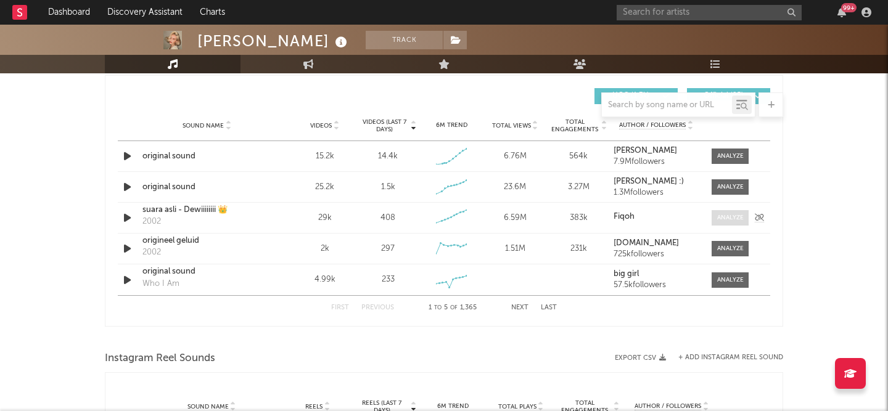
click at [737, 218] on div at bounding box center [730, 217] width 27 height 9
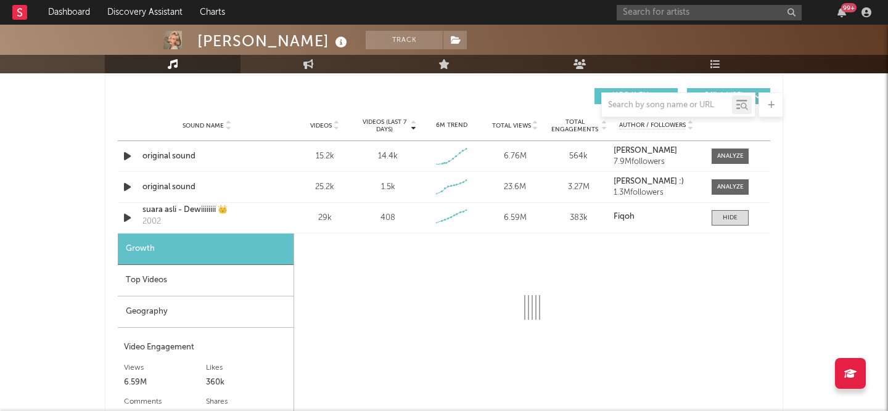
click at [186, 279] on div "Top Videos" at bounding box center [206, 280] width 176 height 31
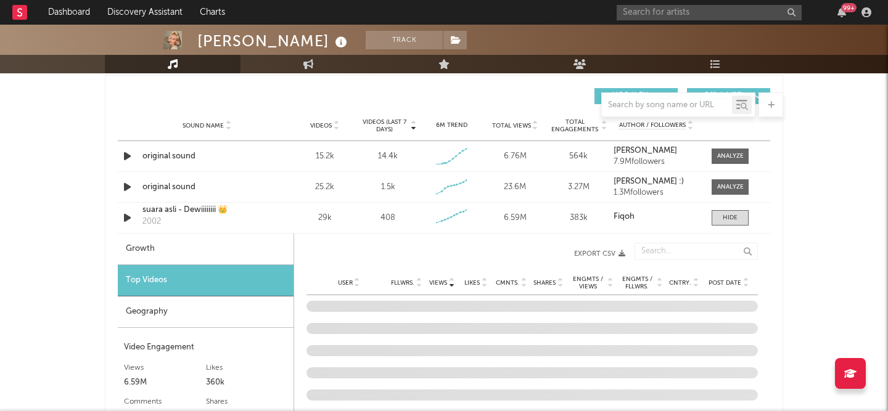
click at [161, 311] on div "Geography" at bounding box center [206, 311] width 176 height 31
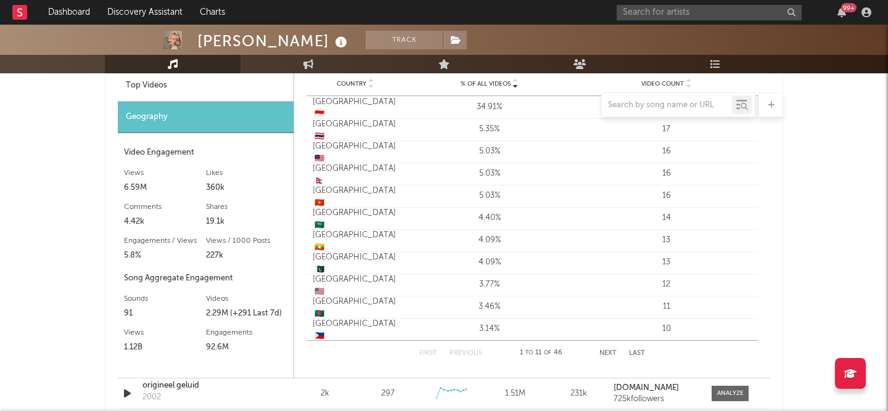
scroll to position [844, 0]
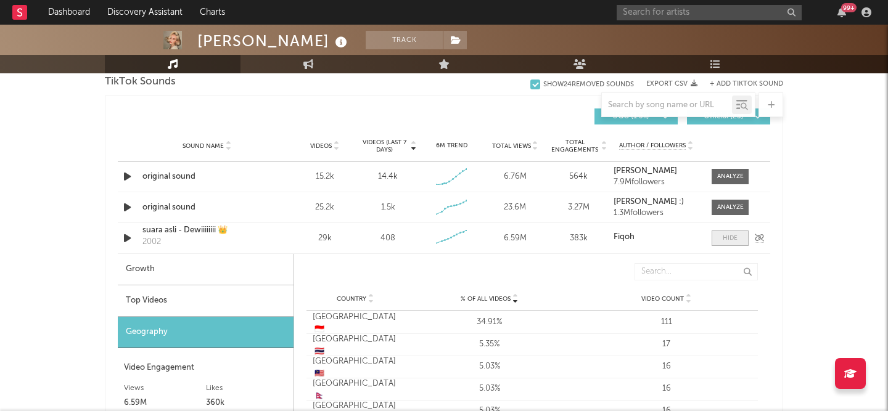
click at [739, 242] on span at bounding box center [729, 238] width 37 height 15
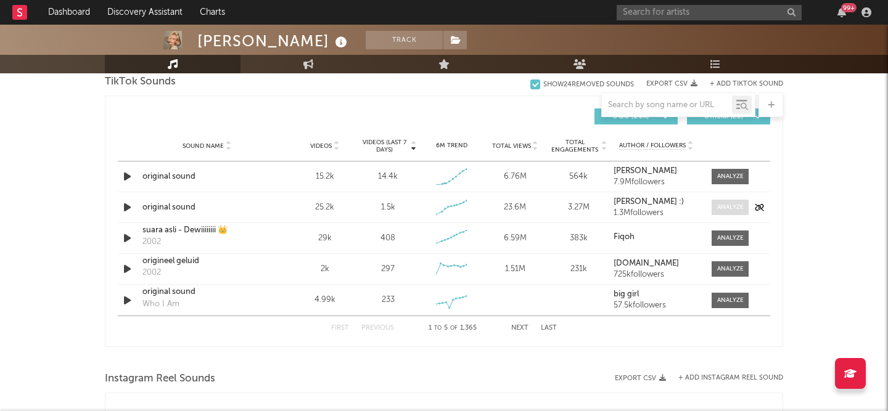
click at [733, 210] on div at bounding box center [730, 207] width 27 height 9
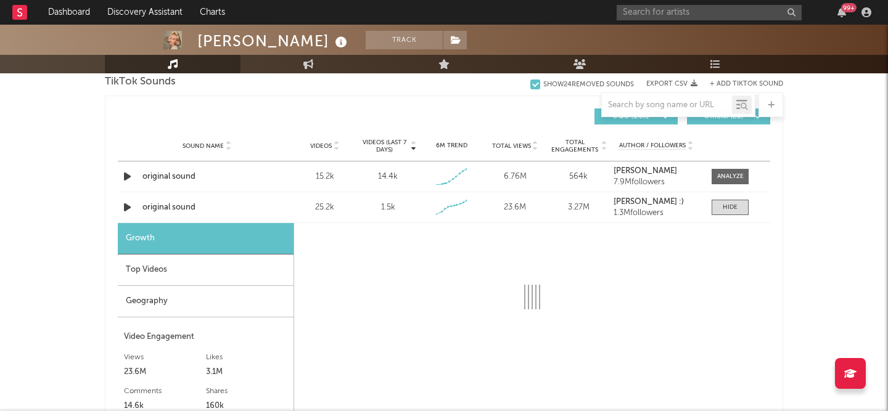
click at [199, 301] on div "Geography" at bounding box center [206, 301] width 176 height 31
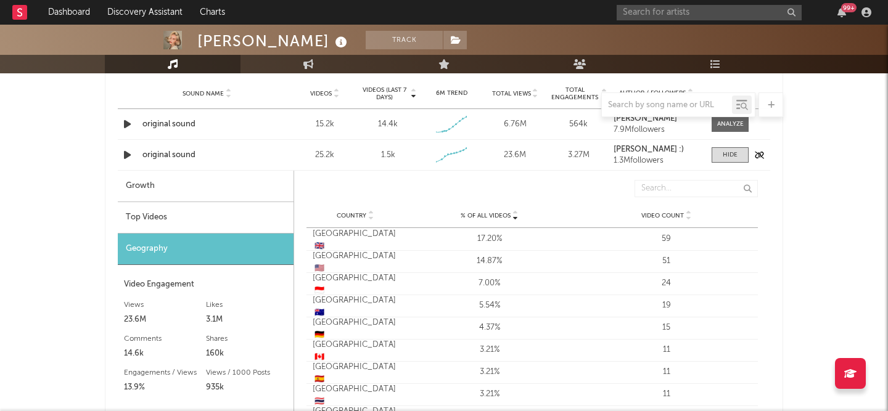
scroll to position [858, 0]
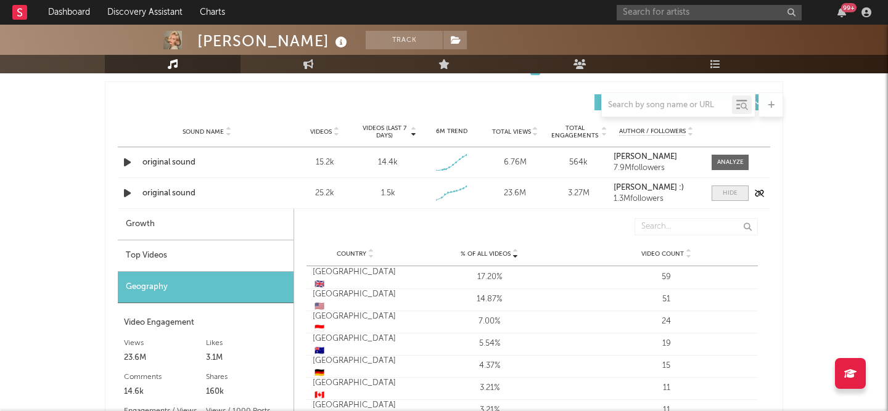
click at [730, 189] on div at bounding box center [729, 193] width 15 height 9
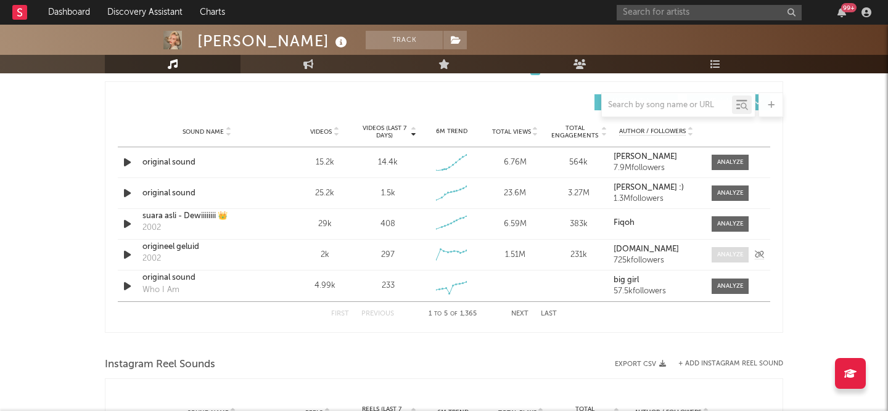
click at [738, 253] on div at bounding box center [730, 254] width 27 height 9
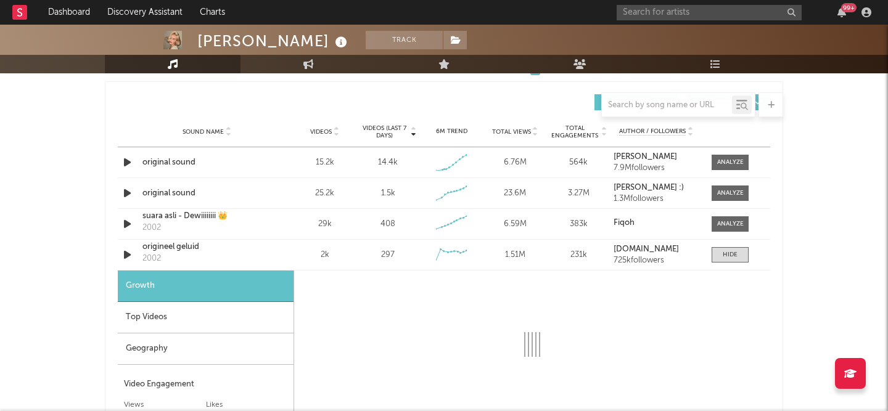
click at [220, 322] on div "Top Videos" at bounding box center [206, 317] width 176 height 31
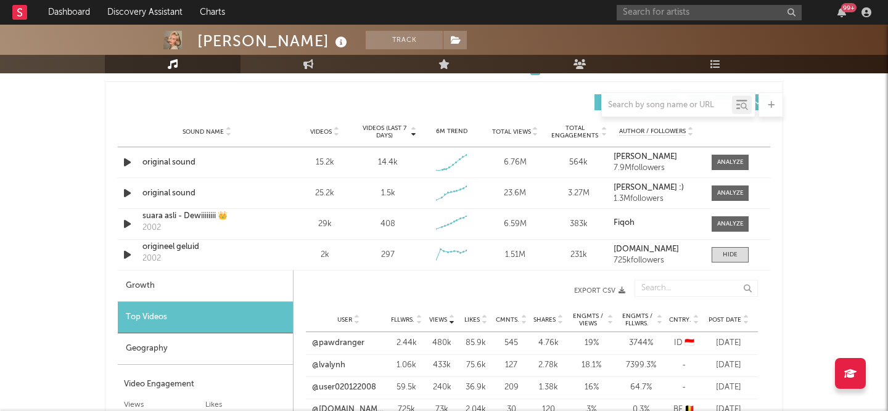
click at [202, 353] on div "Geography" at bounding box center [205, 348] width 175 height 31
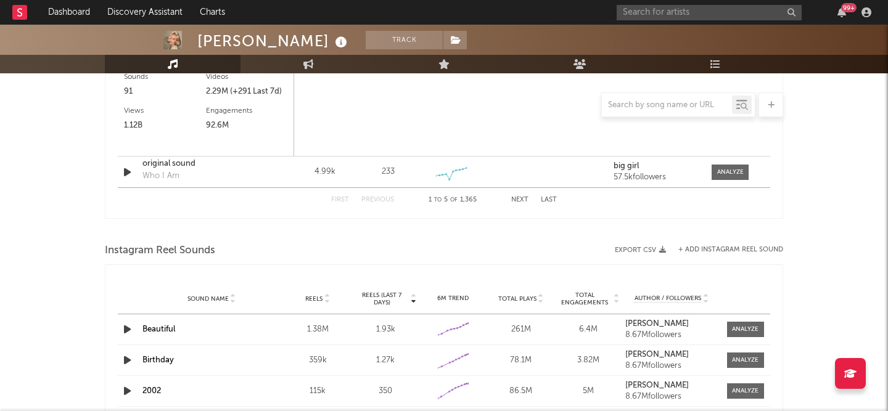
scroll to position [1305, 0]
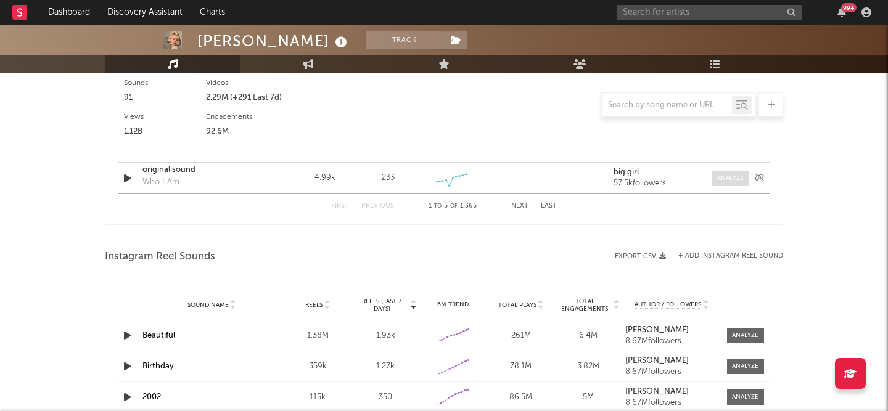
click at [733, 172] on span at bounding box center [729, 178] width 37 height 15
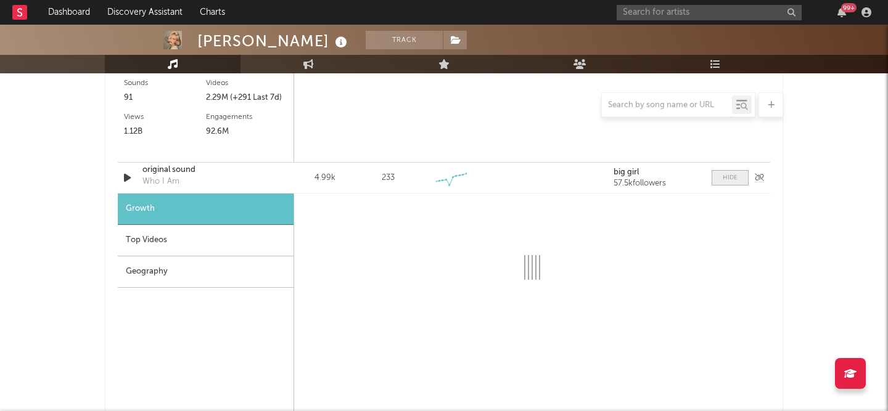
select select "1w"
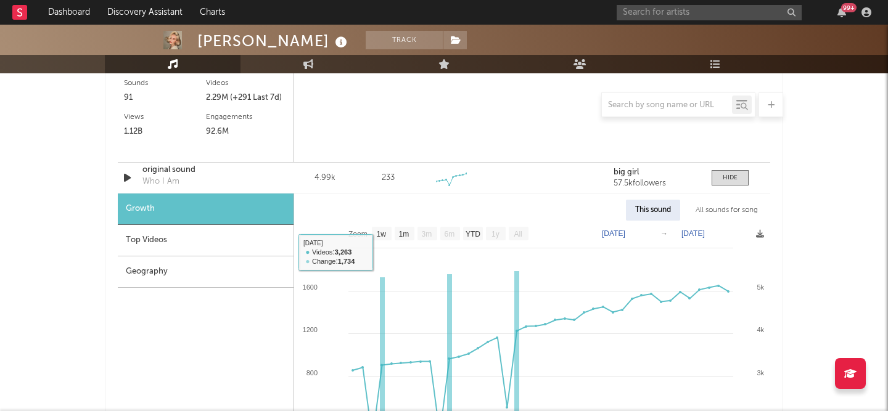
click at [190, 271] on div "Geography" at bounding box center [206, 271] width 176 height 31
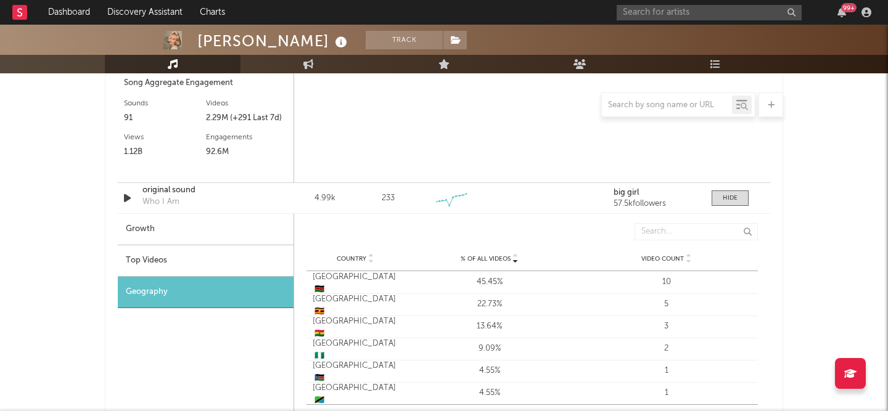
scroll to position [1278, 0]
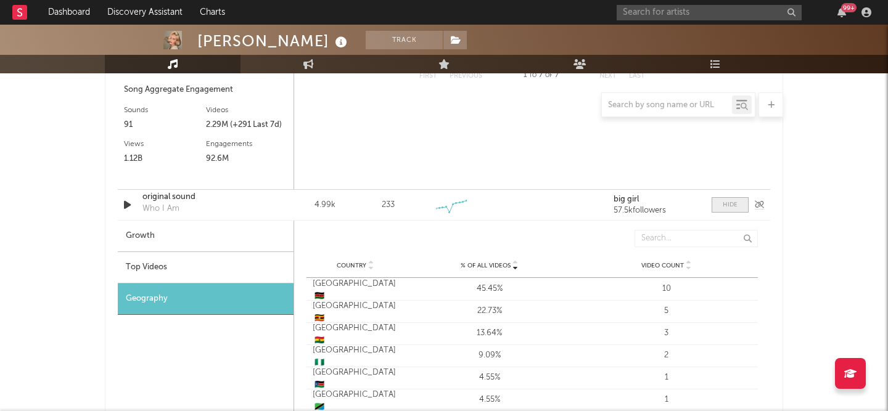
click at [730, 205] on div at bounding box center [729, 204] width 15 height 9
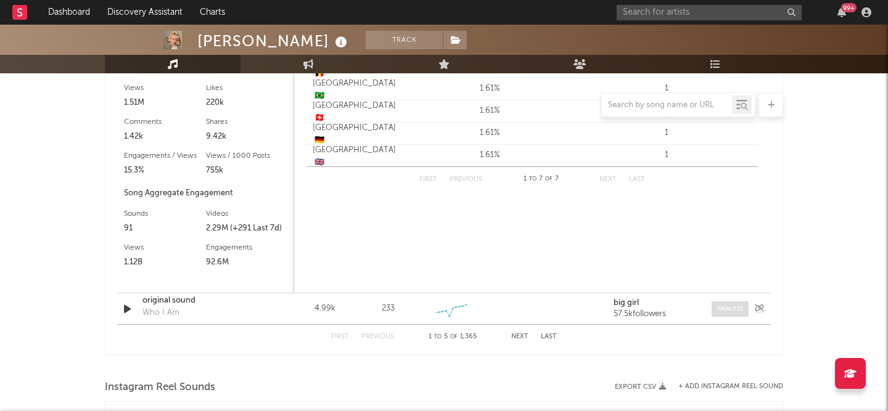
scroll to position [942, 0]
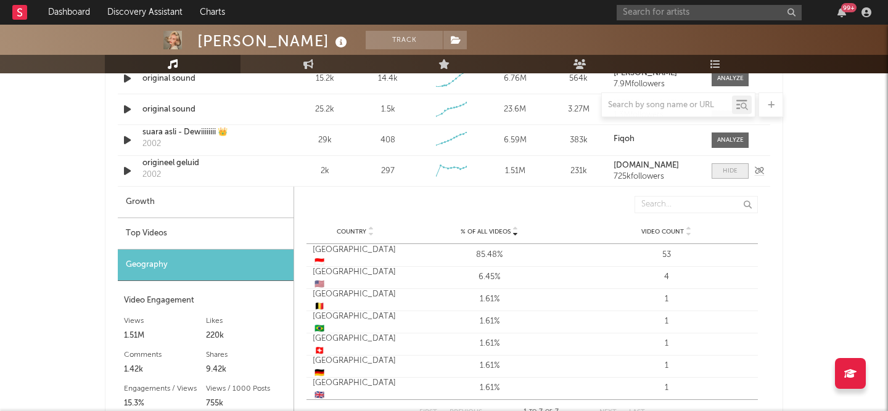
click at [722, 176] on span at bounding box center [729, 170] width 37 height 15
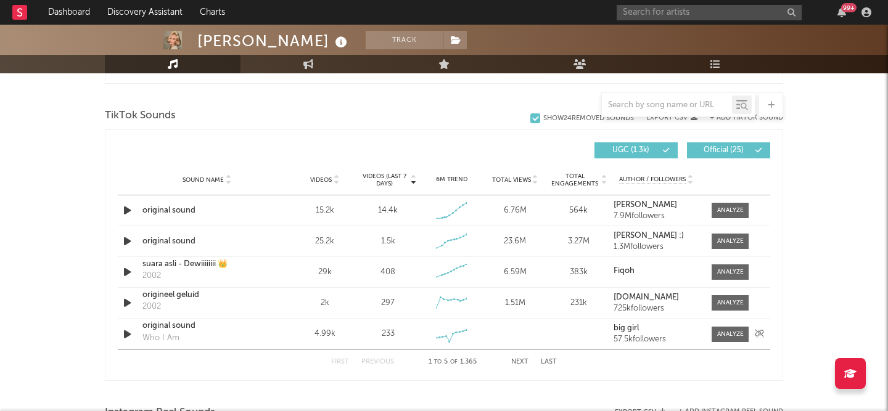
scroll to position [809, 0]
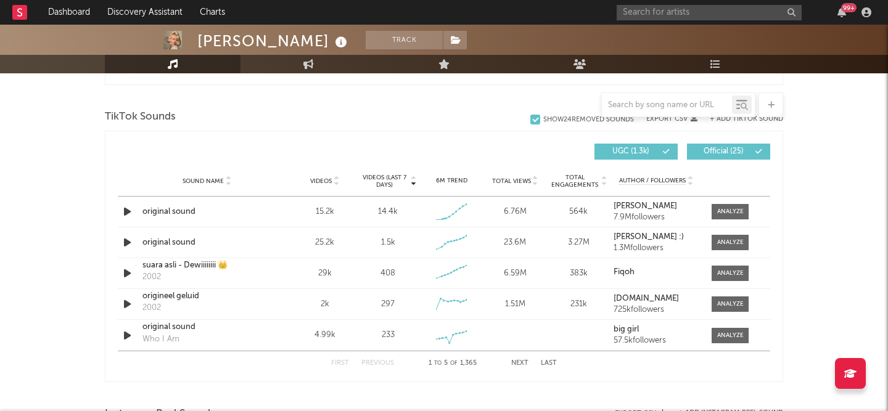
click at [520, 363] on button "Next" at bounding box center [519, 363] width 17 height 7
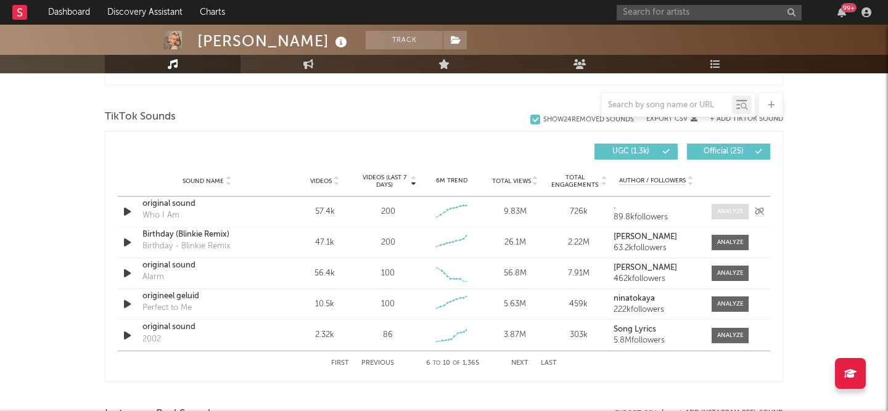
click at [727, 210] on div at bounding box center [730, 211] width 27 height 9
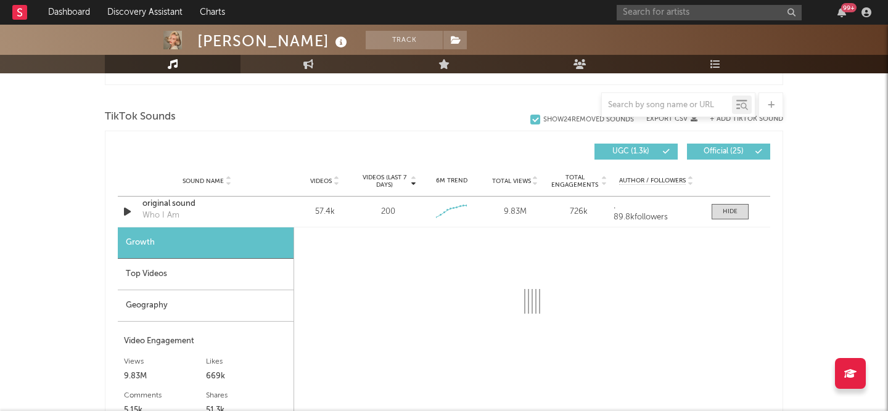
click at [134, 304] on div "Geography" at bounding box center [206, 305] width 176 height 31
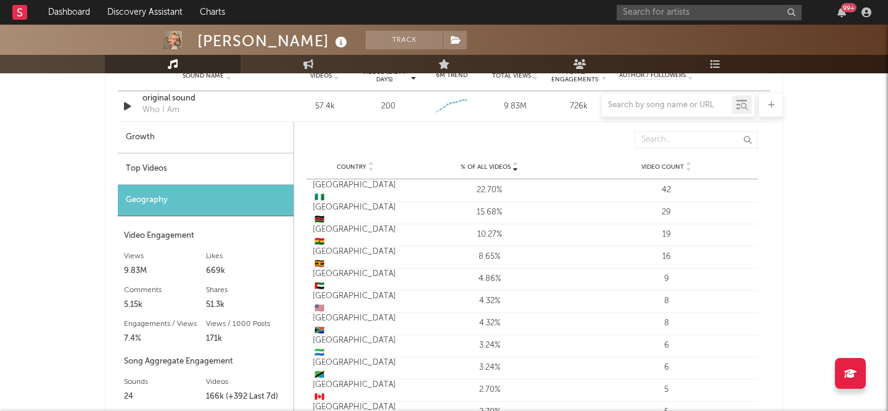
scroll to position [864, 0]
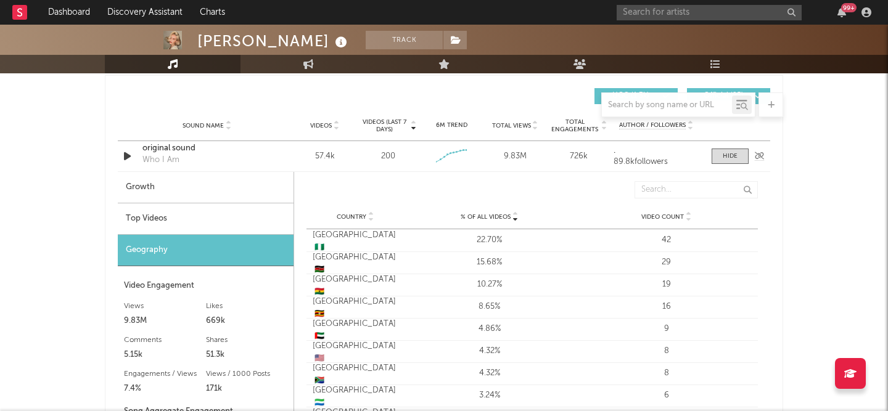
click at [189, 148] on div "original sound" at bounding box center [206, 148] width 129 height 12
click at [729, 159] on div at bounding box center [729, 156] width 15 height 9
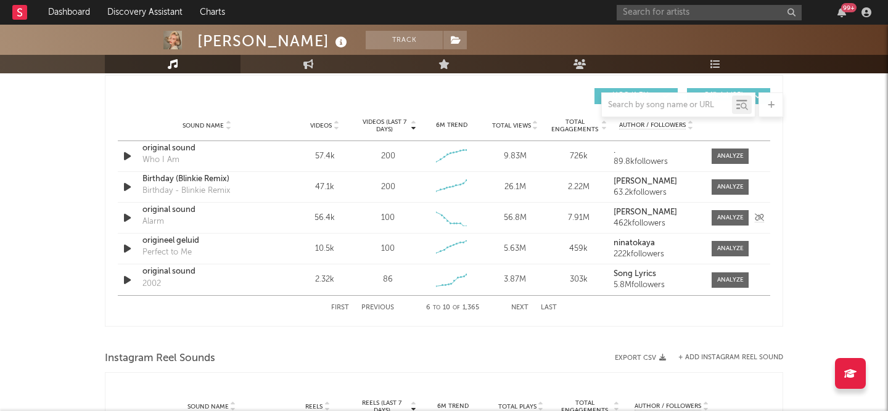
click at [726, 232] on div "Sound Name original sound Alarm Videos 56.4k Videos (last 7 days) 100 Weekly Gr…" at bounding box center [444, 218] width 652 height 30
click at [726, 221] on div at bounding box center [730, 217] width 27 height 9
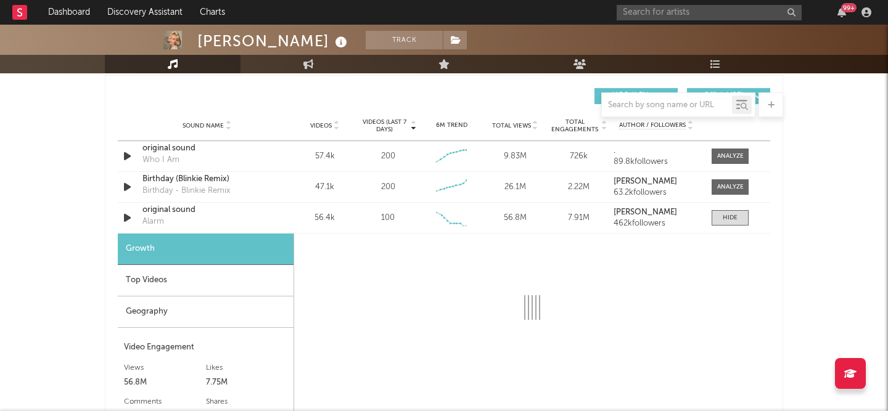
click at [210, 288] on div "Top Videos" at bounding box center [206, 280] width 176 height 31
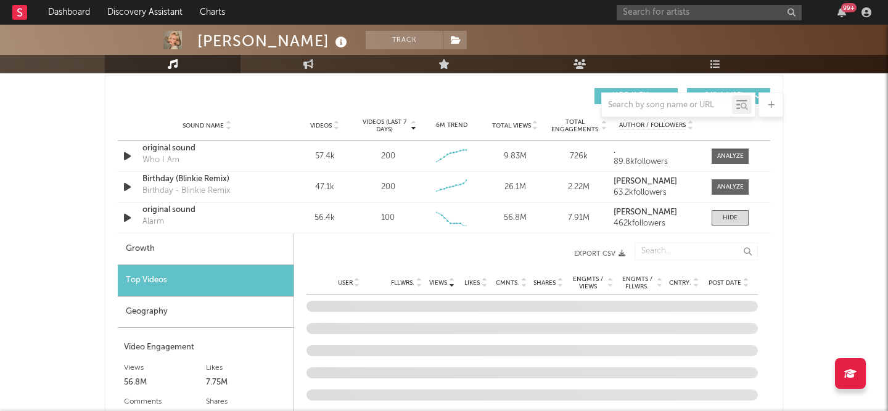
click at [210, 311] on div "Geography" at bounding box center [206, 311] width 176 height 31
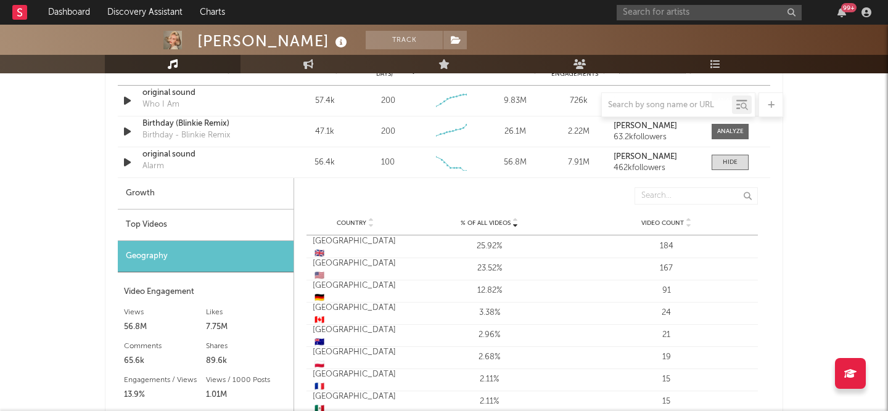
scroll to position [854, 0]
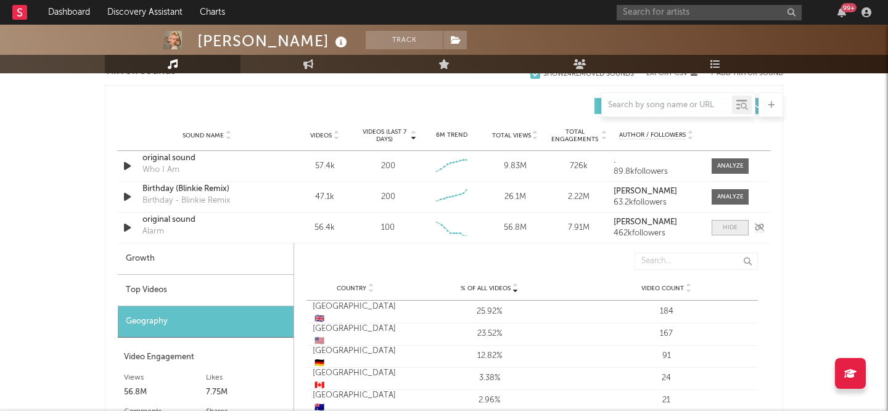
click at [736, 224] on div at bounding box center [729, 227] width 15 height 9
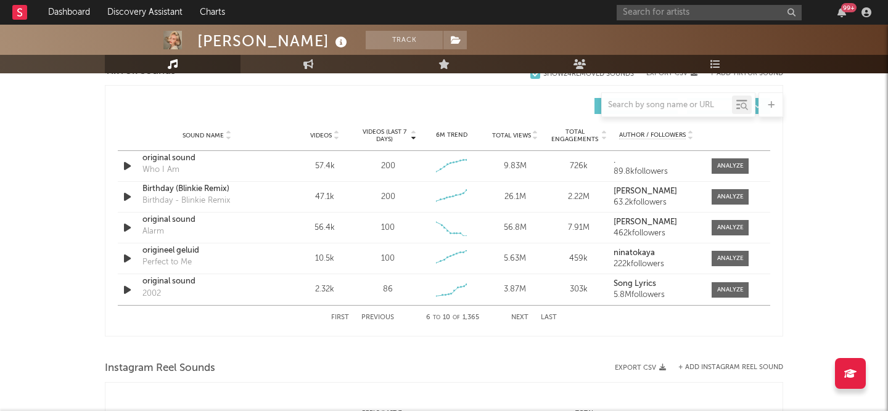
click at [343, 317] on button "First" at bounding box center [340, 317] width 18 height 7
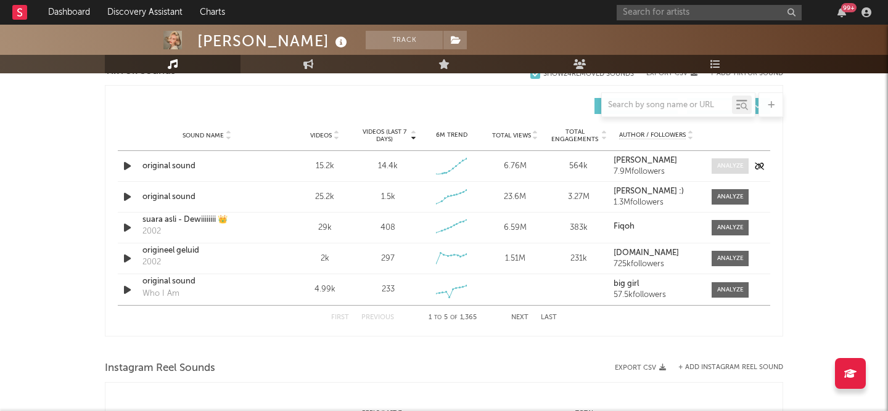
click at [713, 166] on span at bounding box center [729, 165] width 37 height 15
select select "1w"
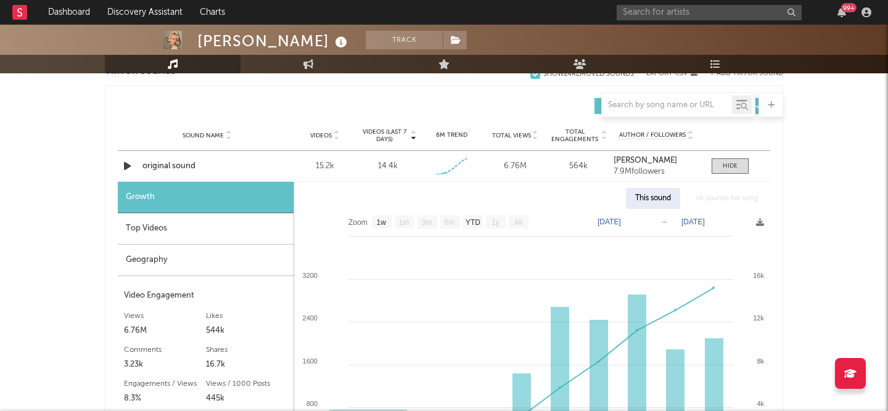
click at [163, 234] on div "Top Videos" at bounding box center [206, 228] width 176 height 31
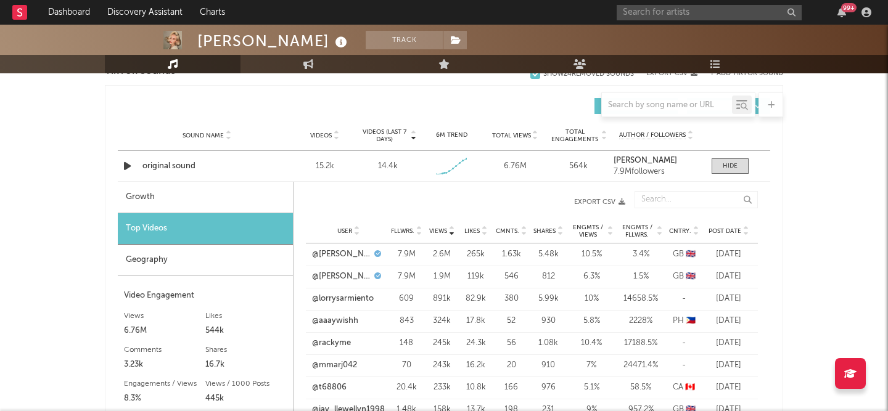
click at [173, 260] on div "Geography" at bounding box center [205, 260] width 175 height 31
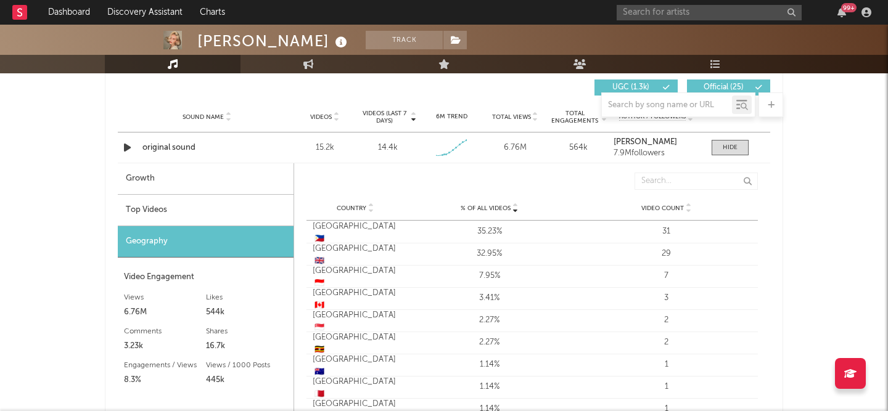
scroll to position [867, 0]
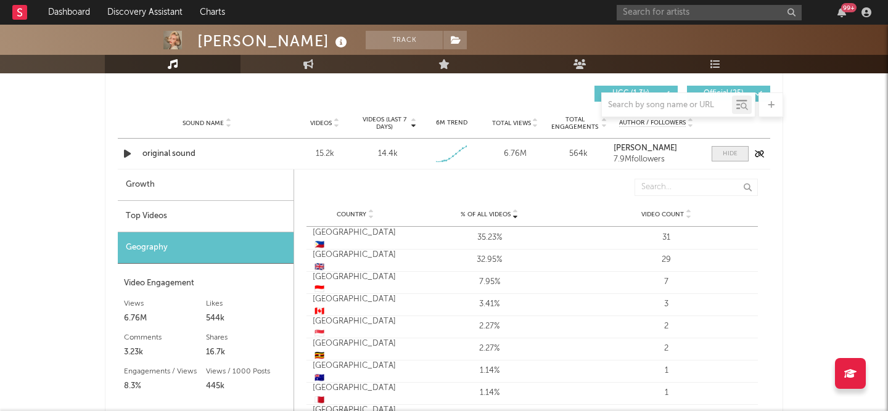
click at [713, 160] on span at bounding box center [729, 153] width 37 height 15
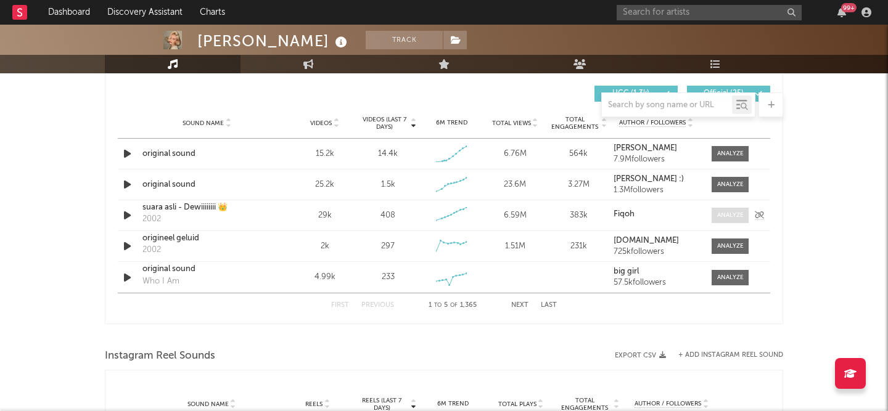
click at [727, 214] on div at bounding box center [730, 215] width 27 height 9
select select "6m"
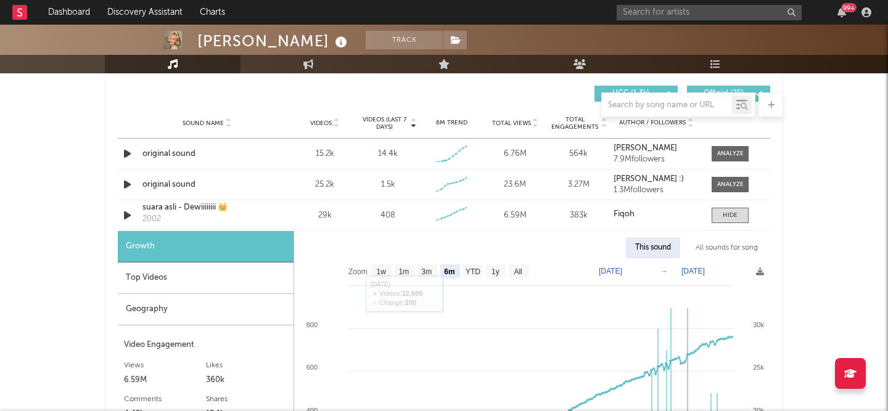
click at [176, 309] on div "Geography" at bounding box center [206, 309] width 176 height 31
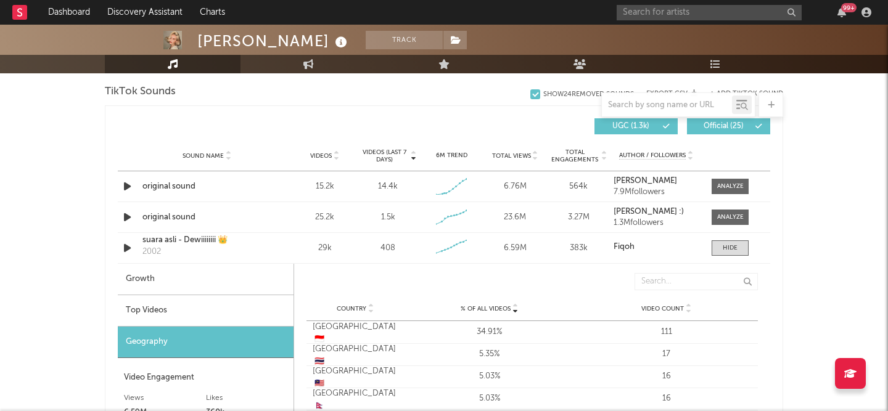
scroll to position [835, 0]
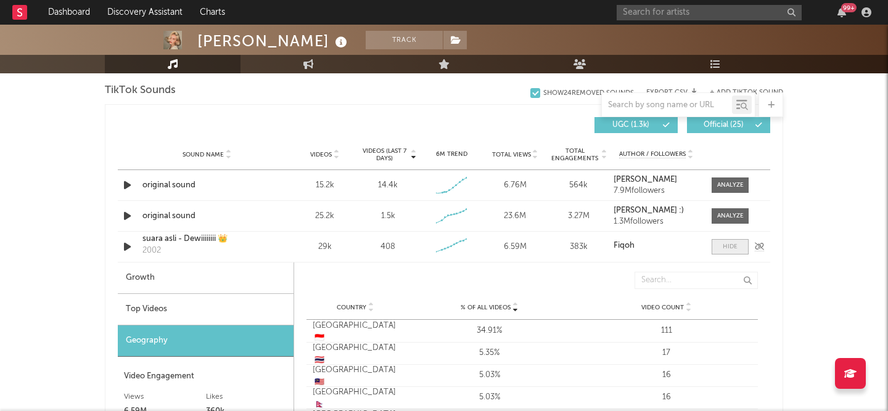
click at [738, 245] on span at bounding box center [729, 246] width 37 height 15
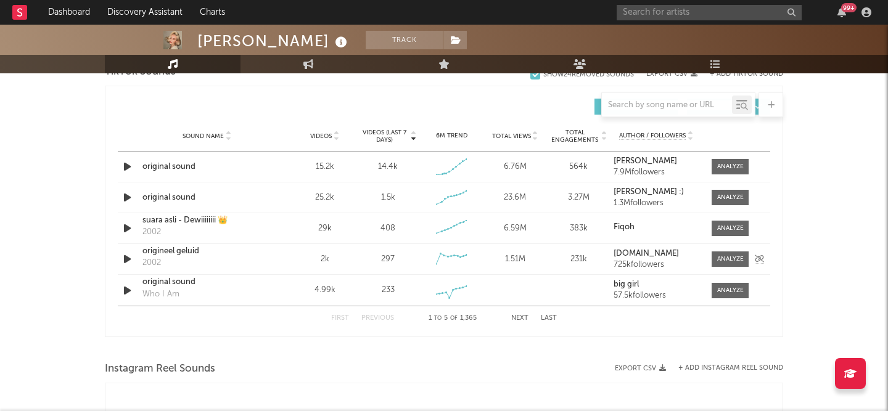
scroll to position [853, 0]
click at [721, 293] on div at bounding box center [730, 291] width 27 height 9
select select "1w"
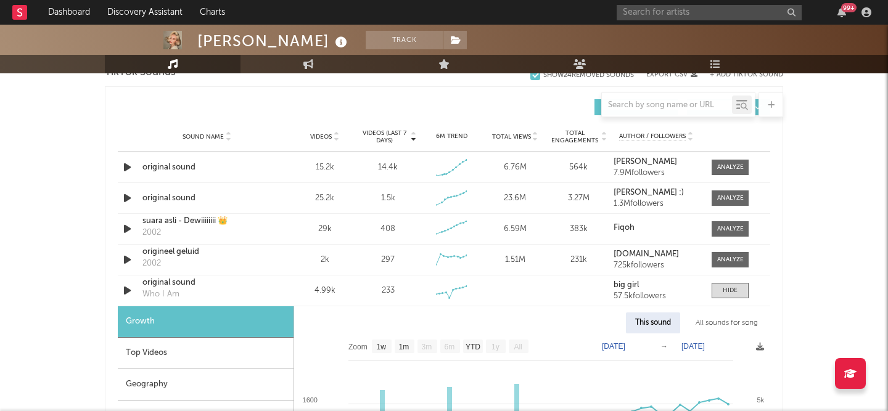
scroll to position [1005, 0]
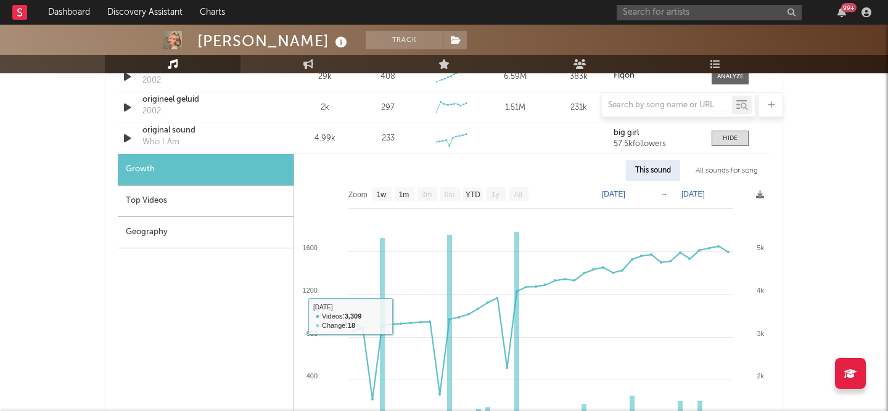
click at [184, 227] on div "Geography" at bounding box center [206, 232] width 176 height 31
